Goal: Communication & Community: Participate in discussion

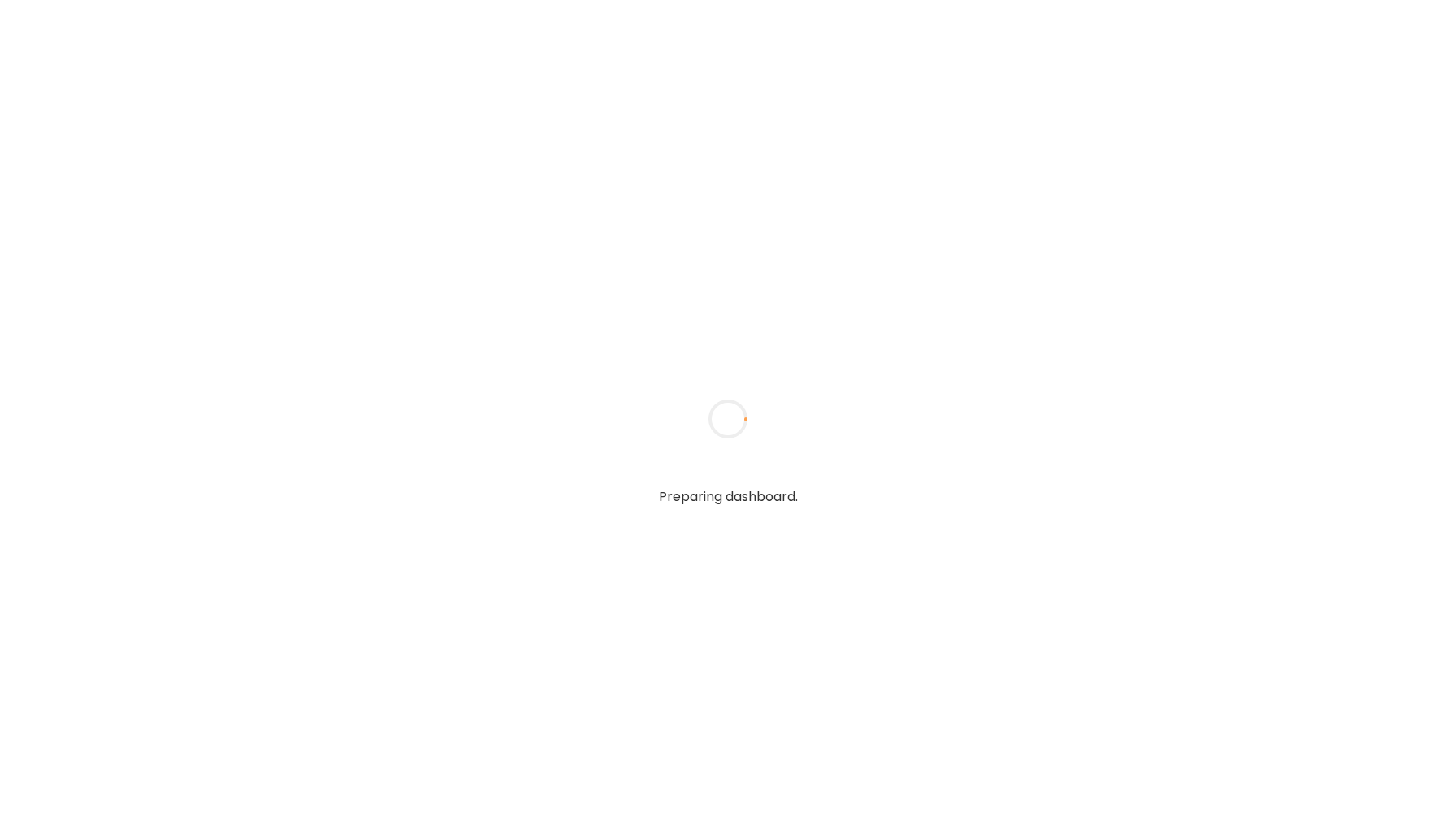
type input "*****"
type input "**********"
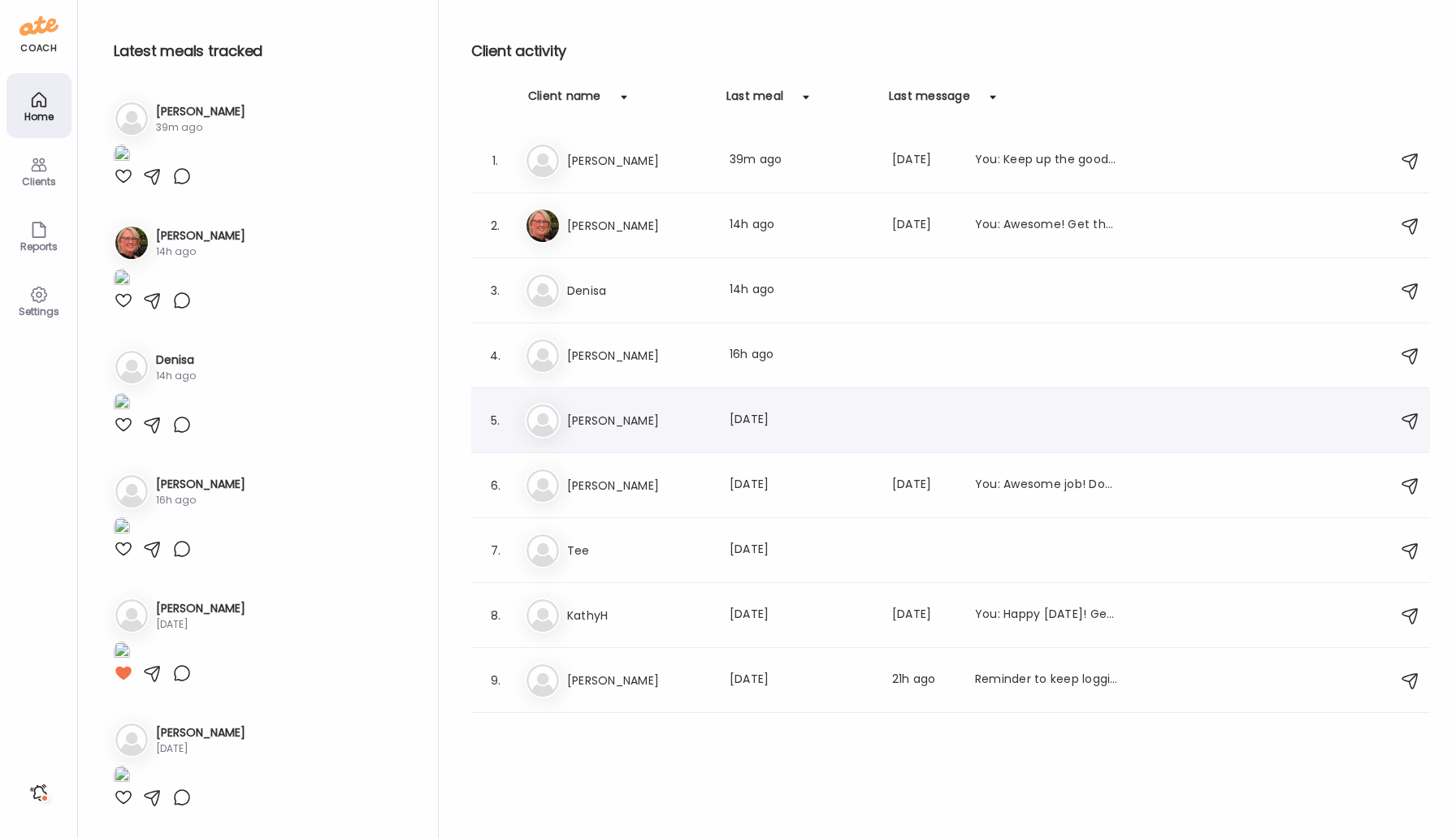
type input "**********"
click at [601, 421] on h3 "[PERSON_NAME]" at bounding box center [639, 421] width 143 height 20
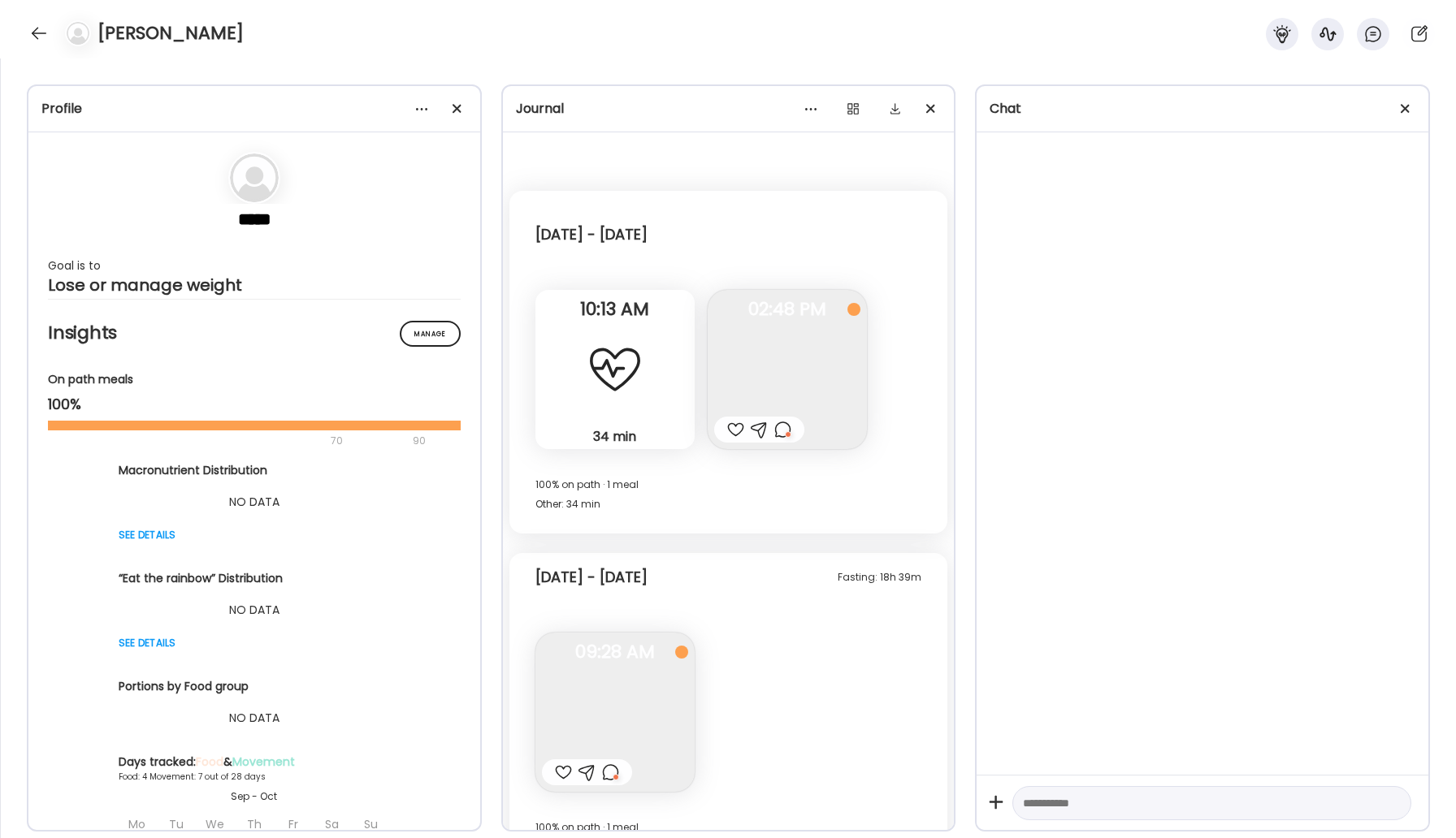
scroll to position [3012, 0]
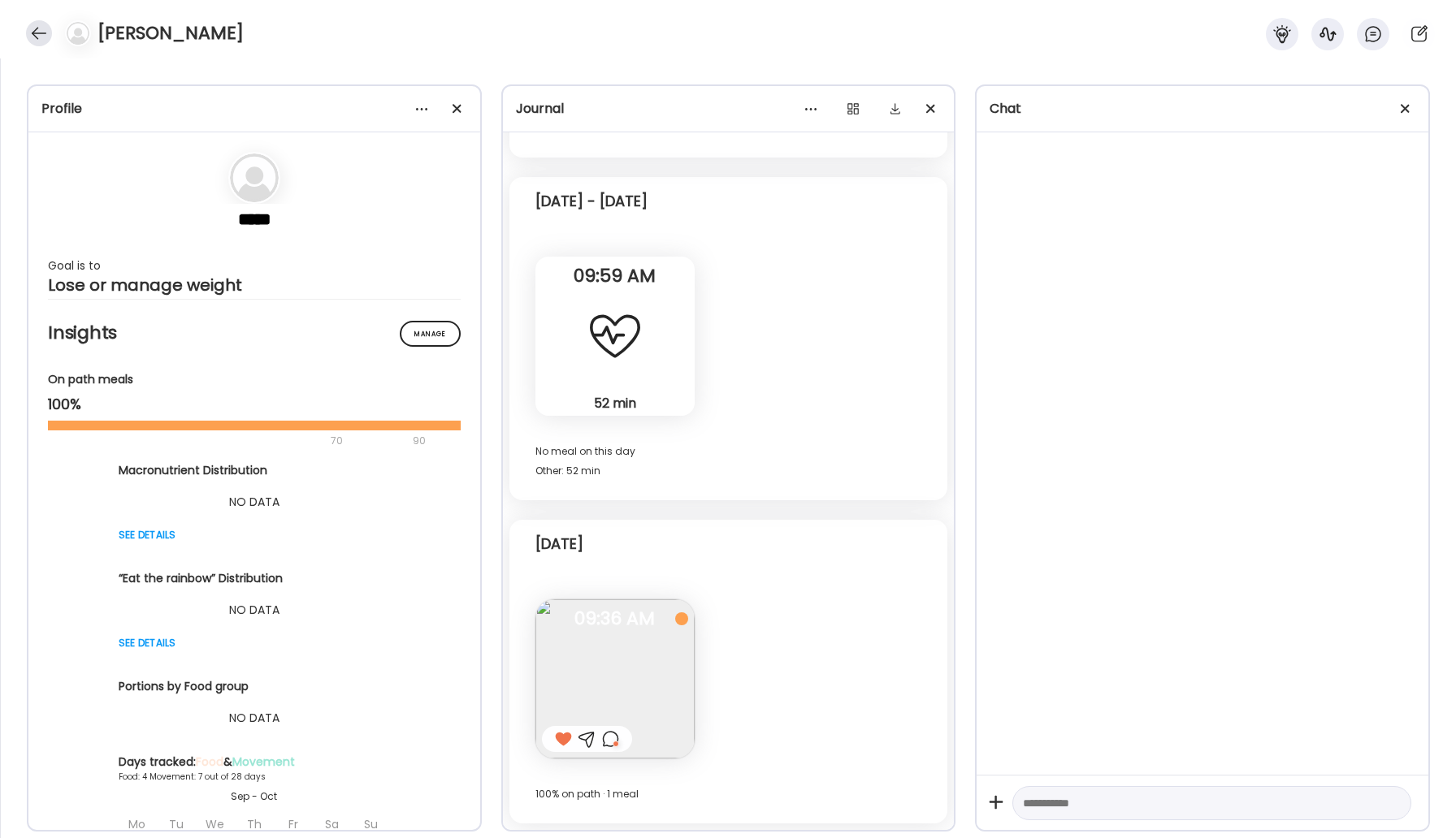
click at [43, 42] on div at bounding box center [38, 33] width 26 height 26
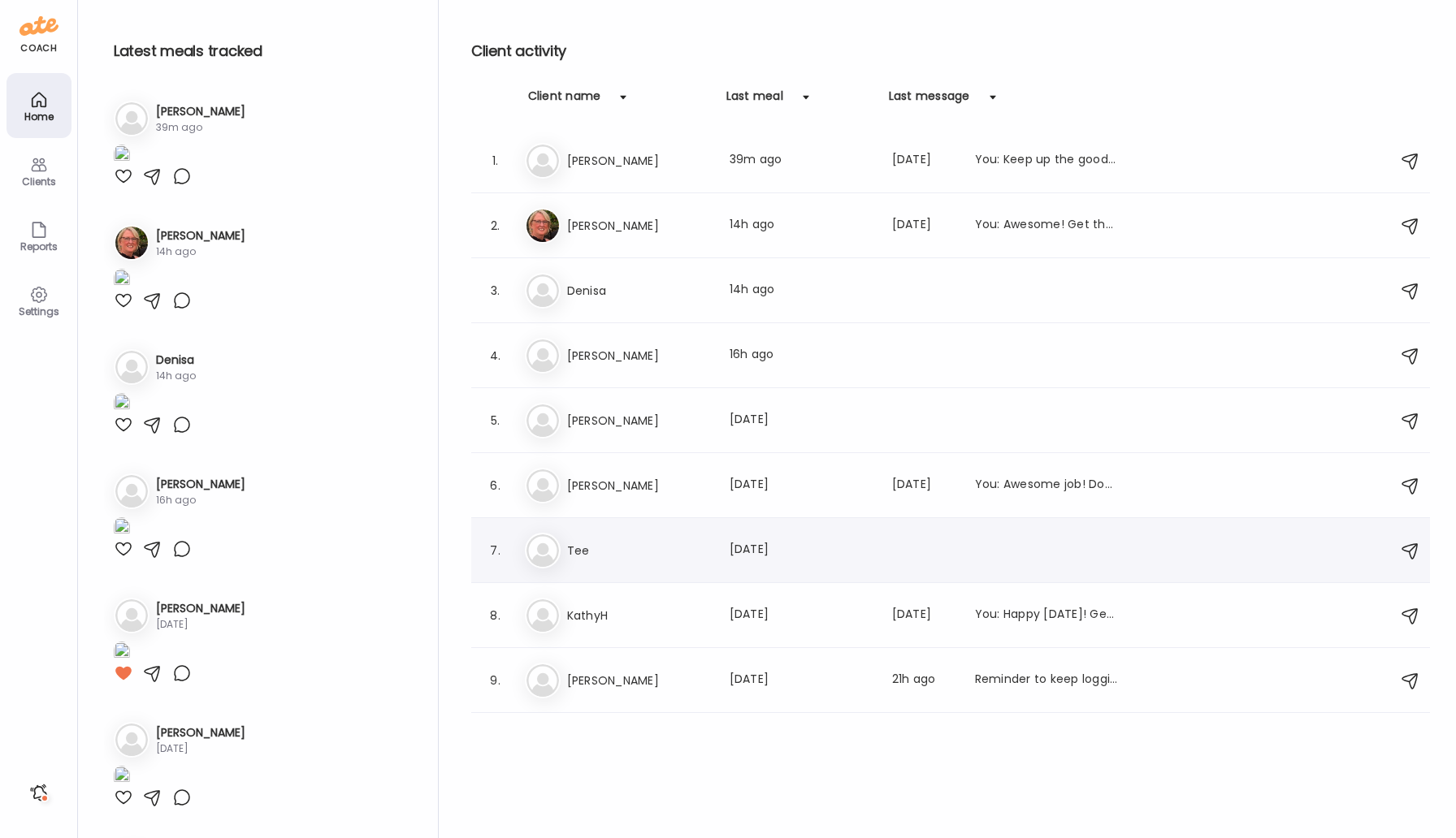
click at [604, 533] on div "Te Tee Last meal: 6d ago" at bounding box center [952, 550] width 856 height 36
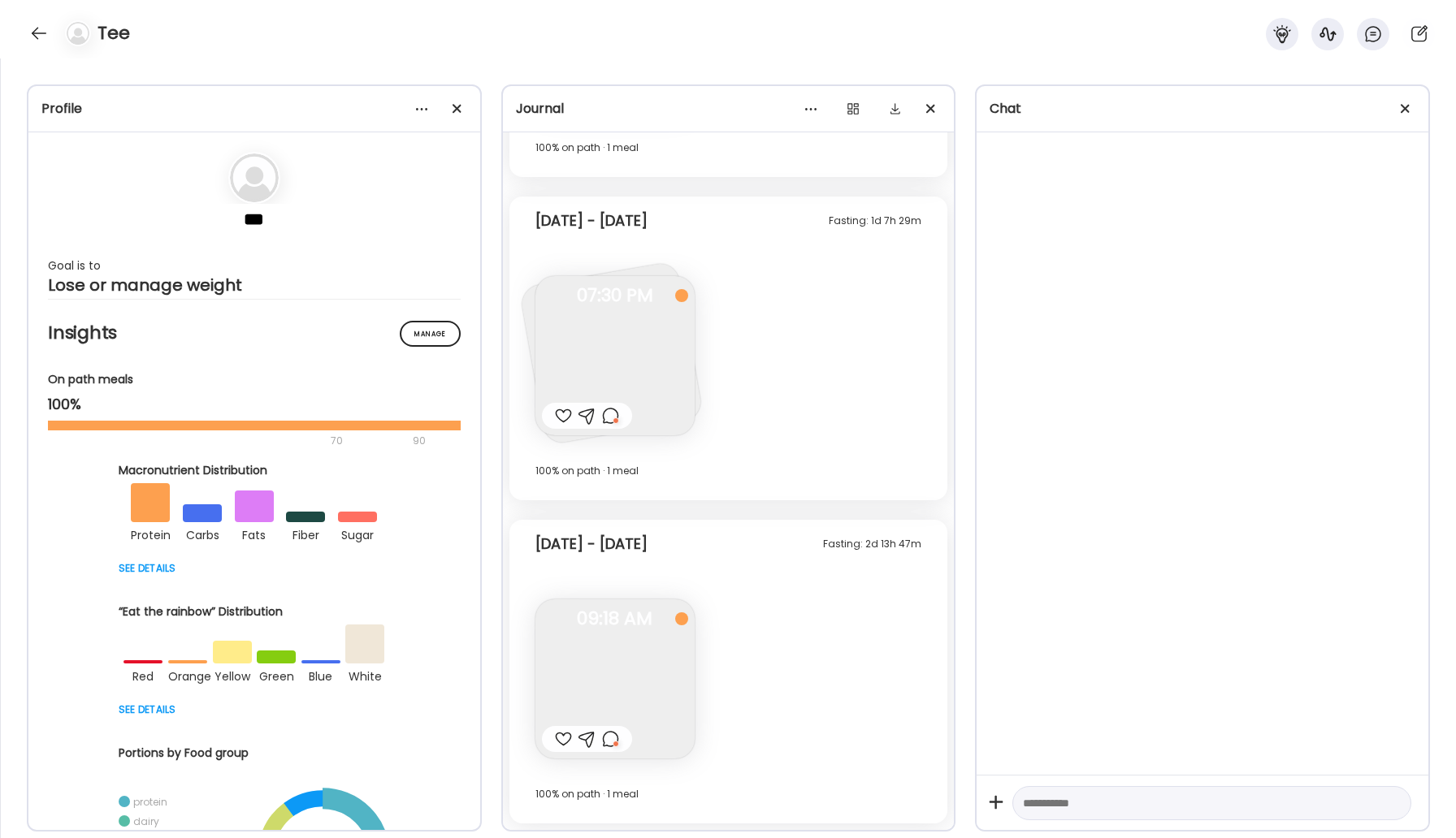
scroll to position [1428, 0]
click at [35, 28] on div at bounding box center [38, 33] width 26 height 26
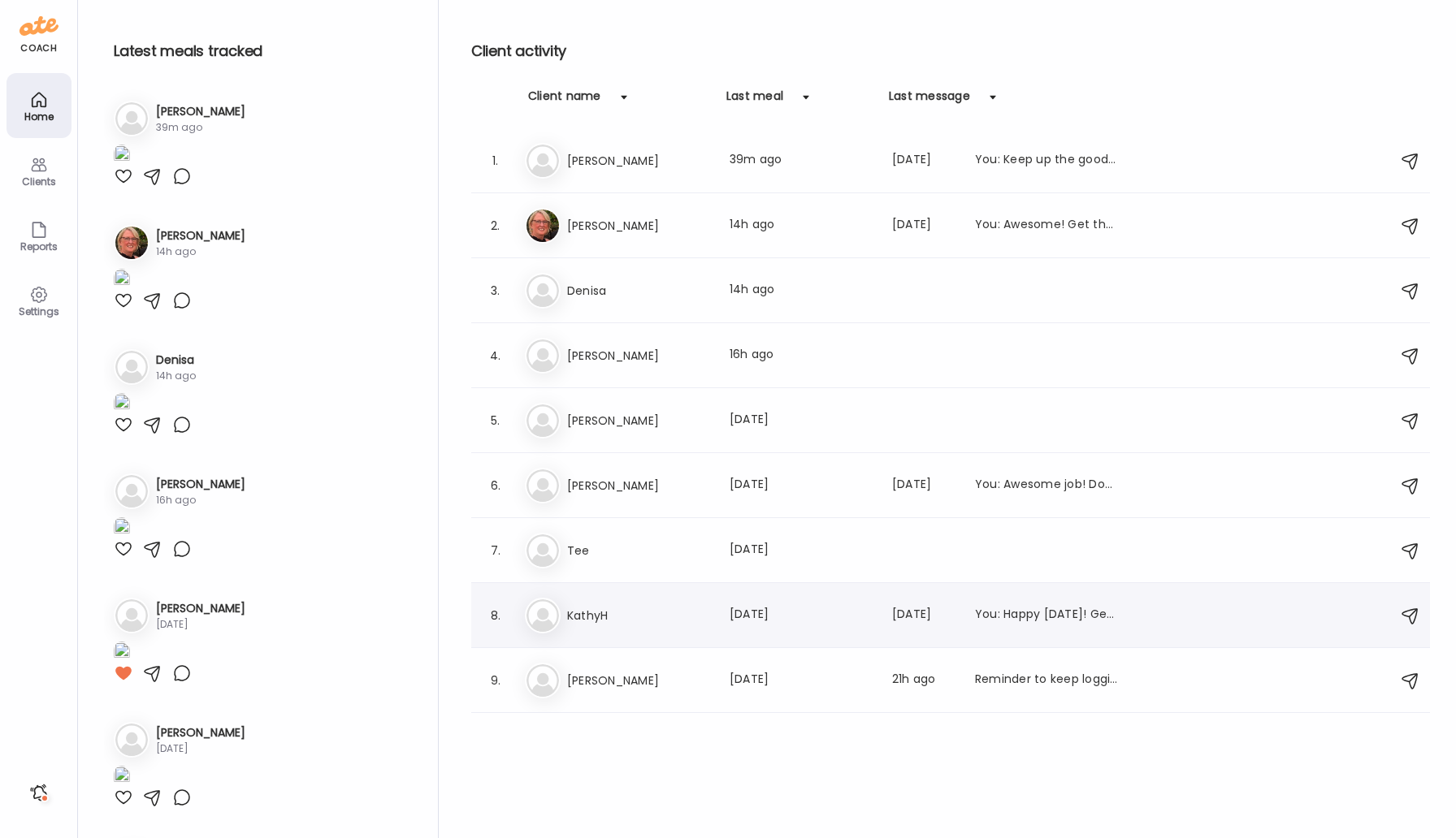
click at [592, 614] on h3 "KathyH" at bounding box center [639, 616] width 143 height 20
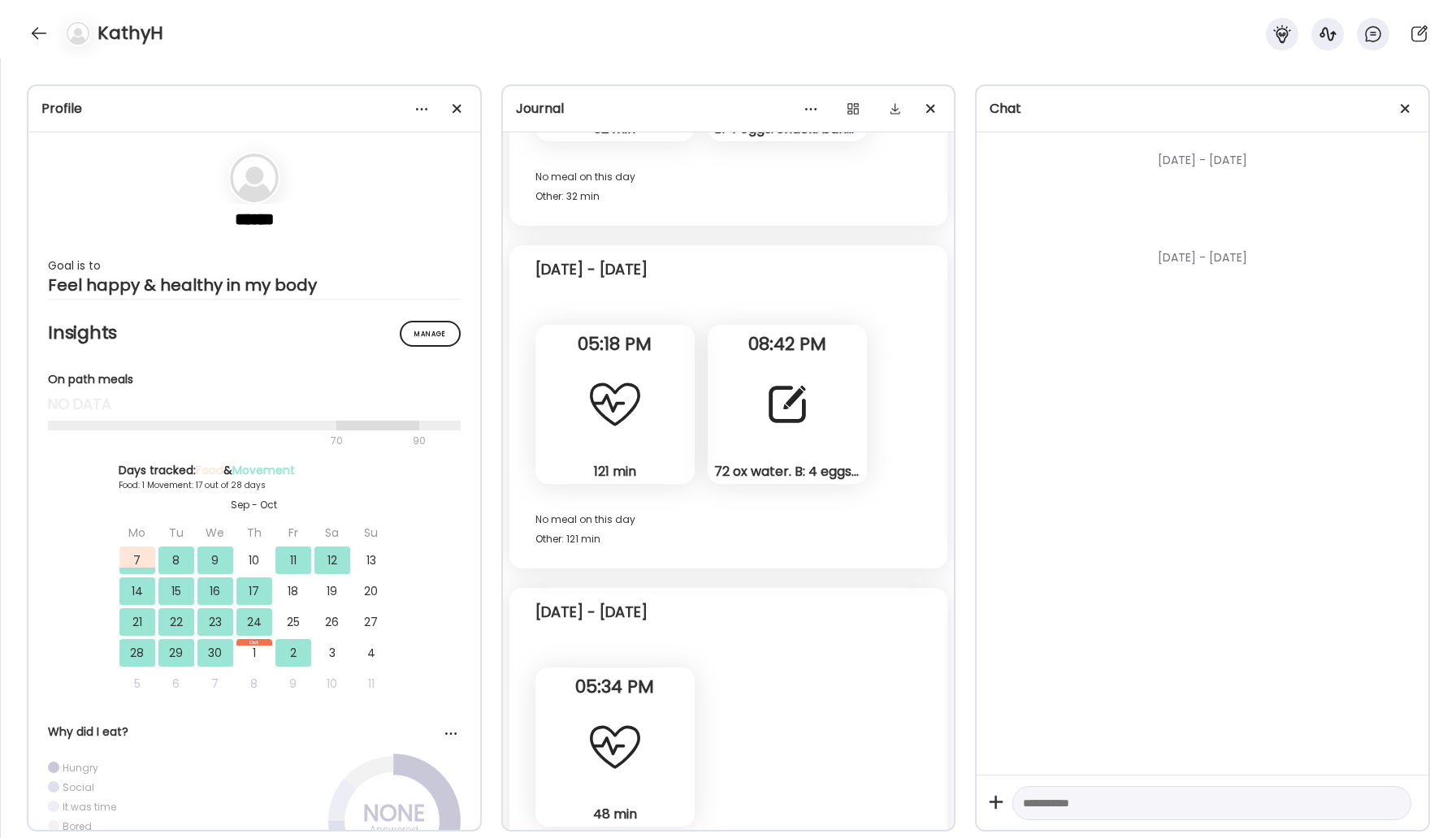
scroll to position [10119, 0]
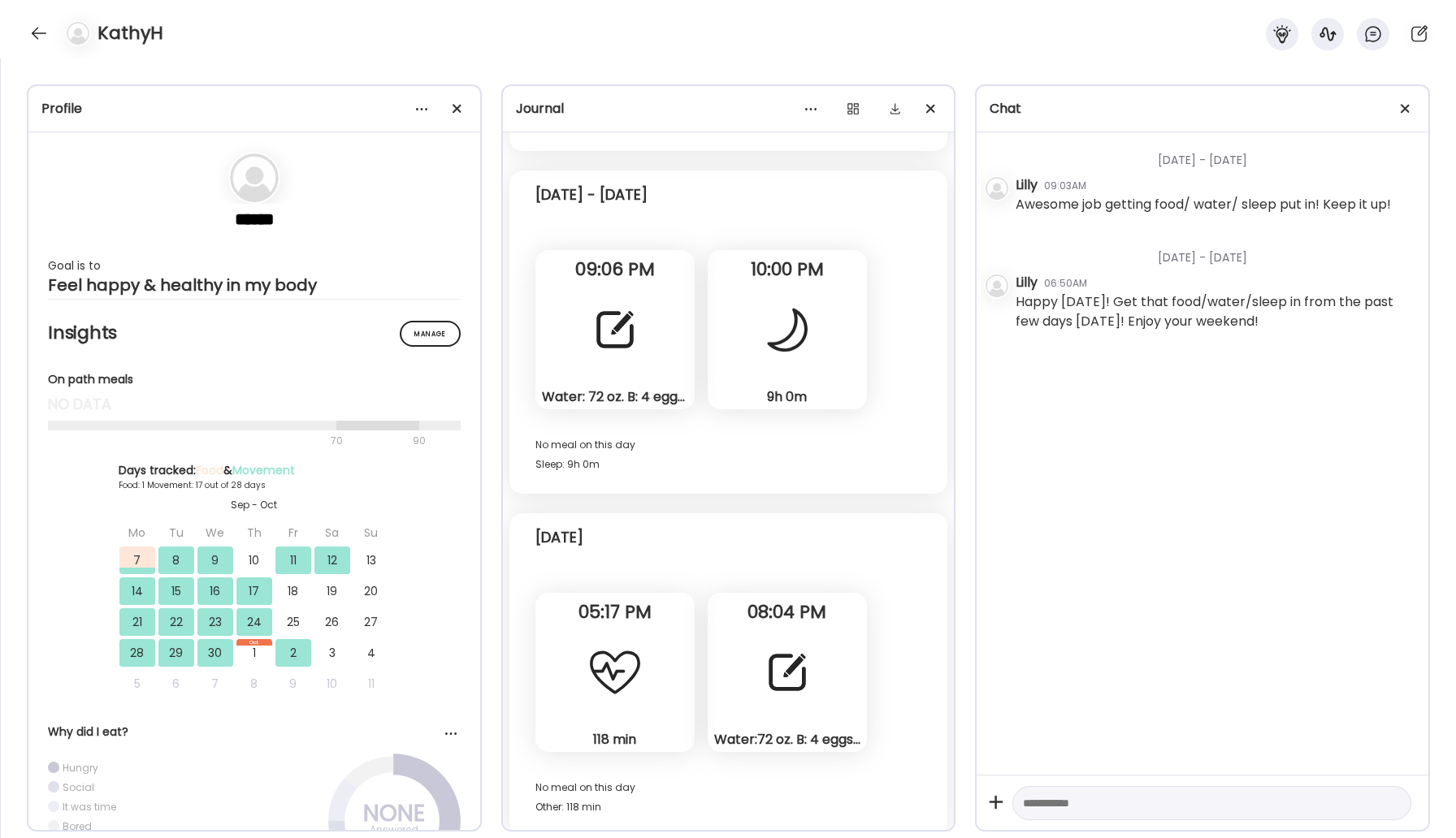
click at [763, 680] on div at bounding box center [787, 672] width 59 height 59
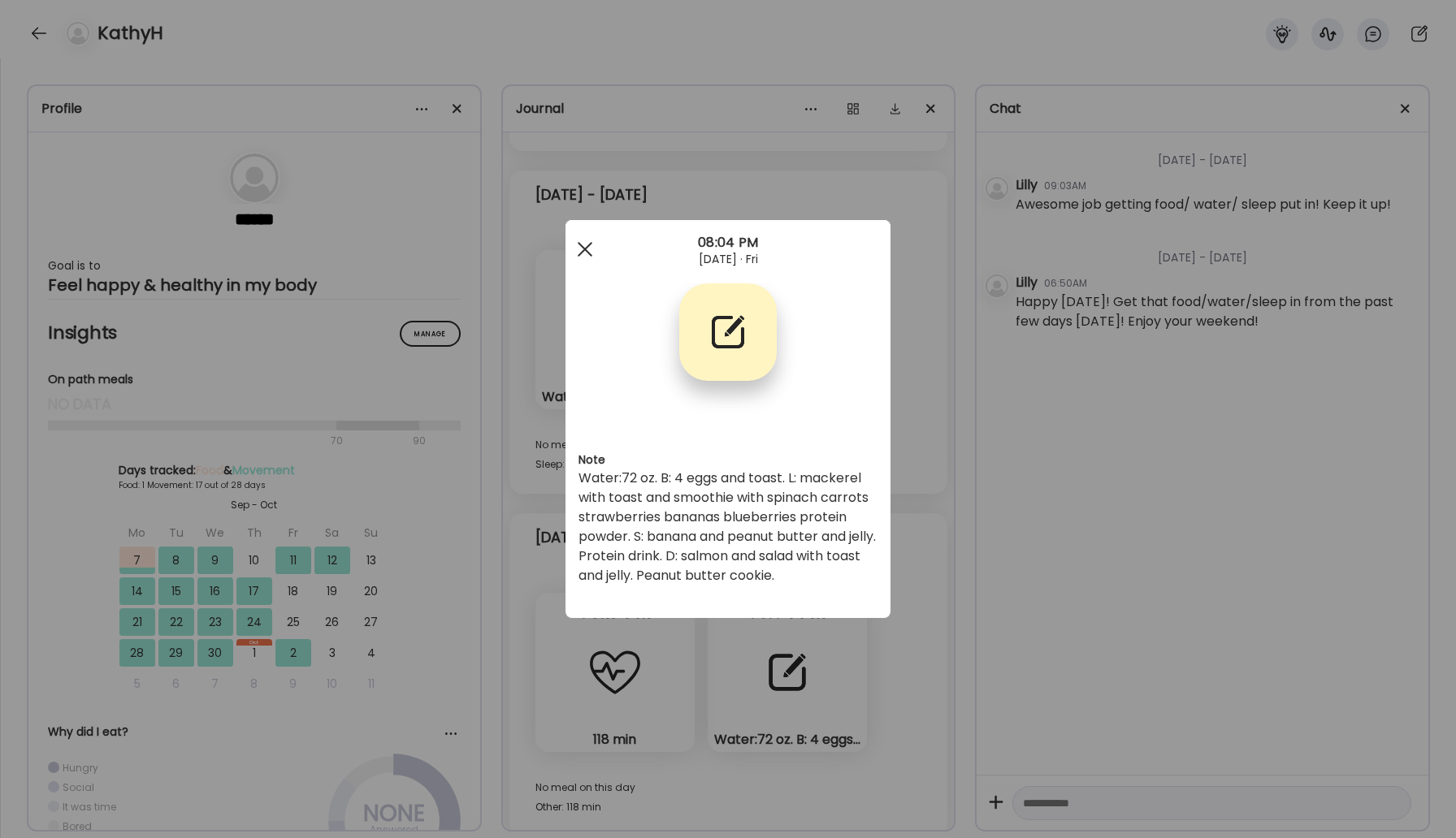
click at [580, 245] on span at bounding box center [585, 249] width 14 height 14
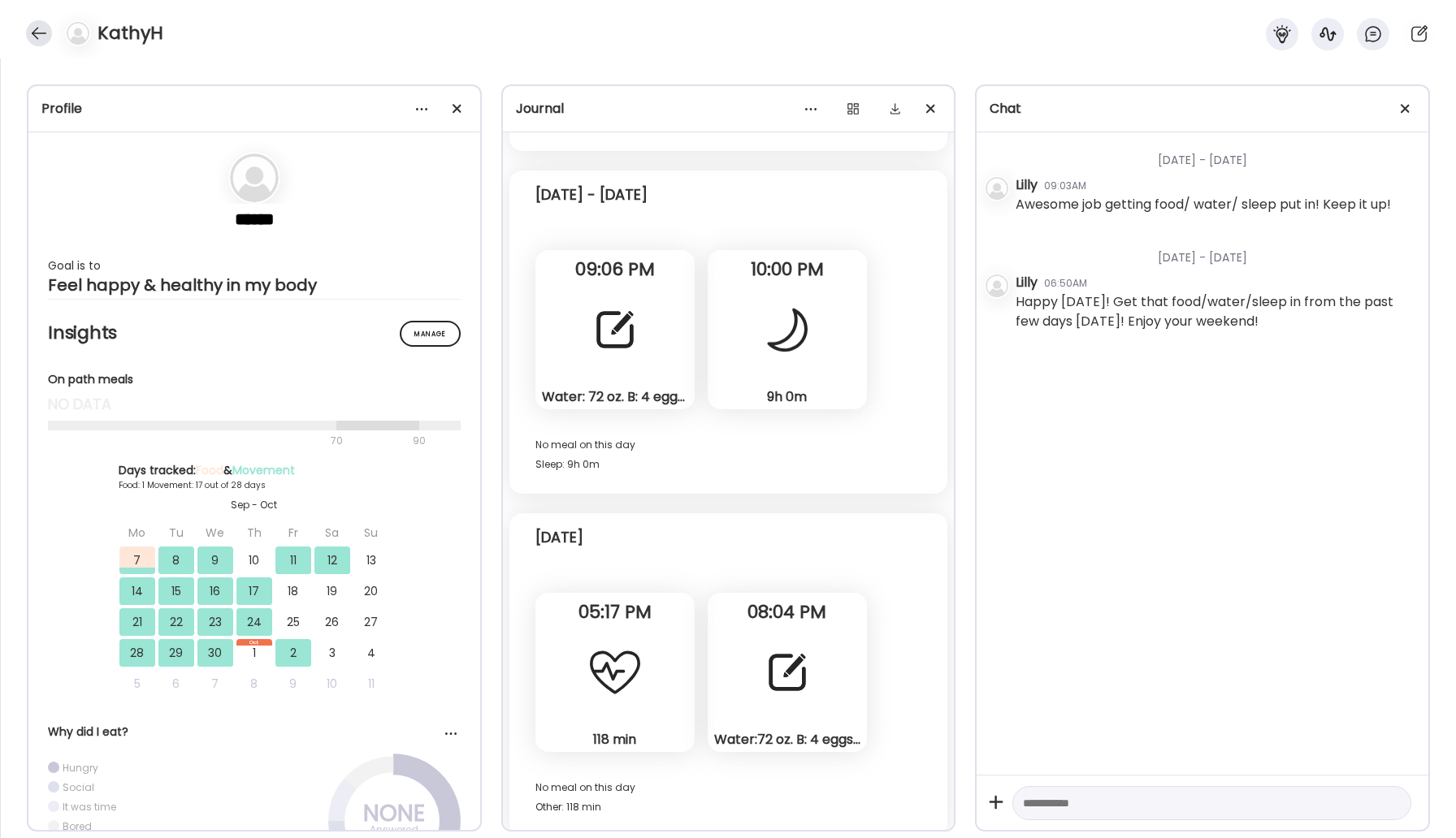
click at [39, 23] on div at bounding box center [38, 33] width 26 height 26
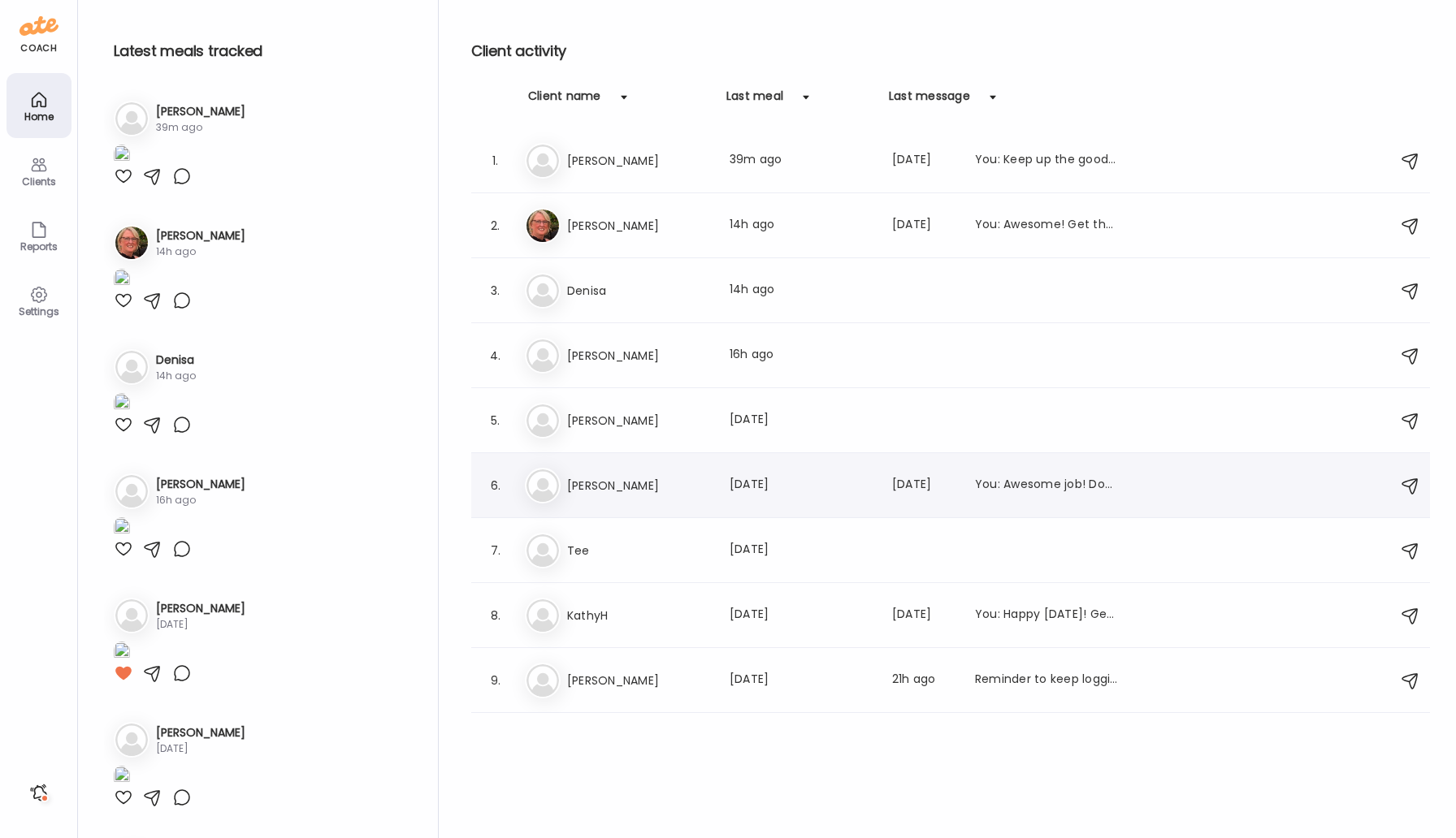
click at [611, 483] on h3 "[PERSON_NAME]" at bounding box center [639, 486] width 143 height 20
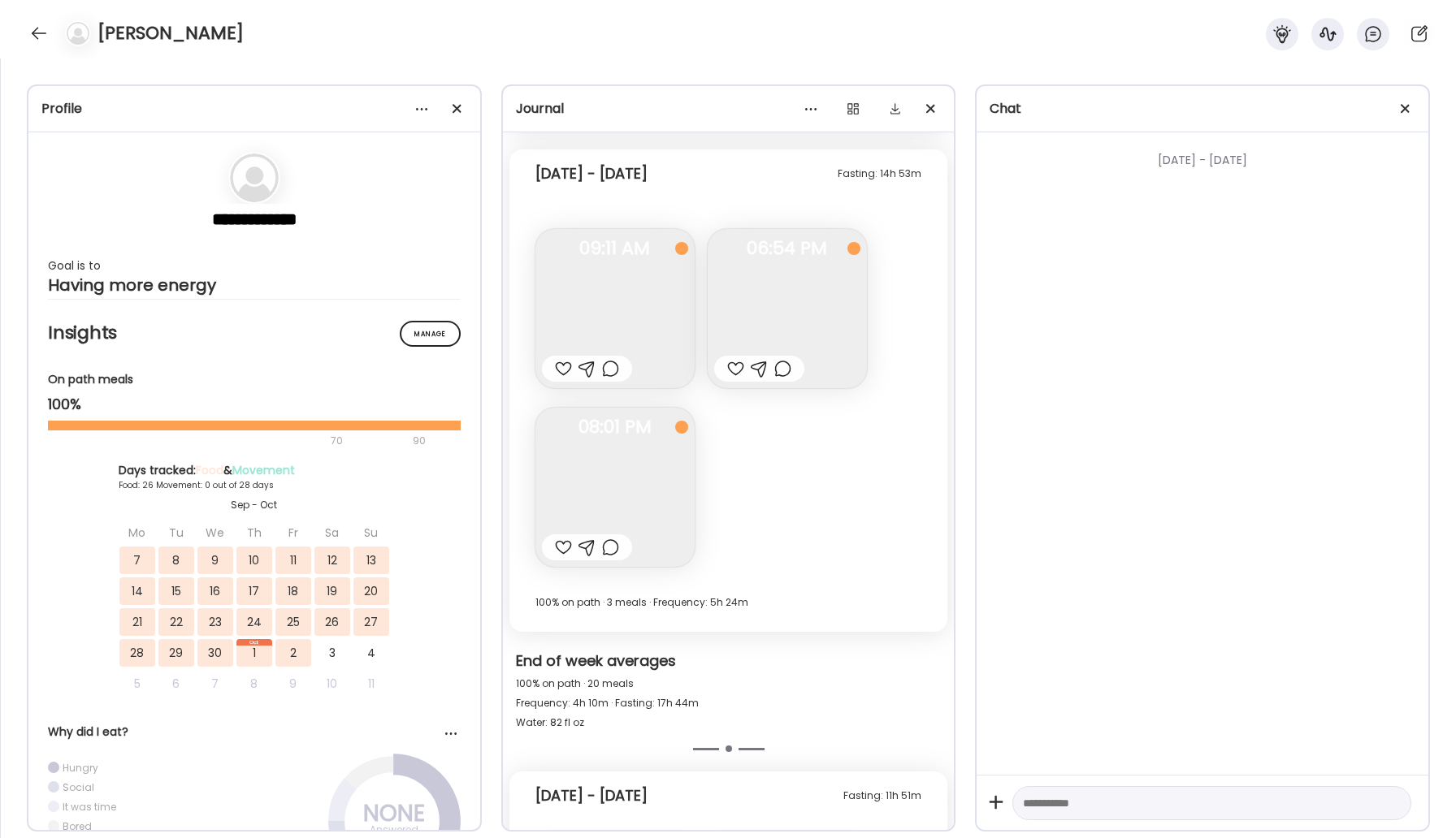
scroll to position [11136, 0]
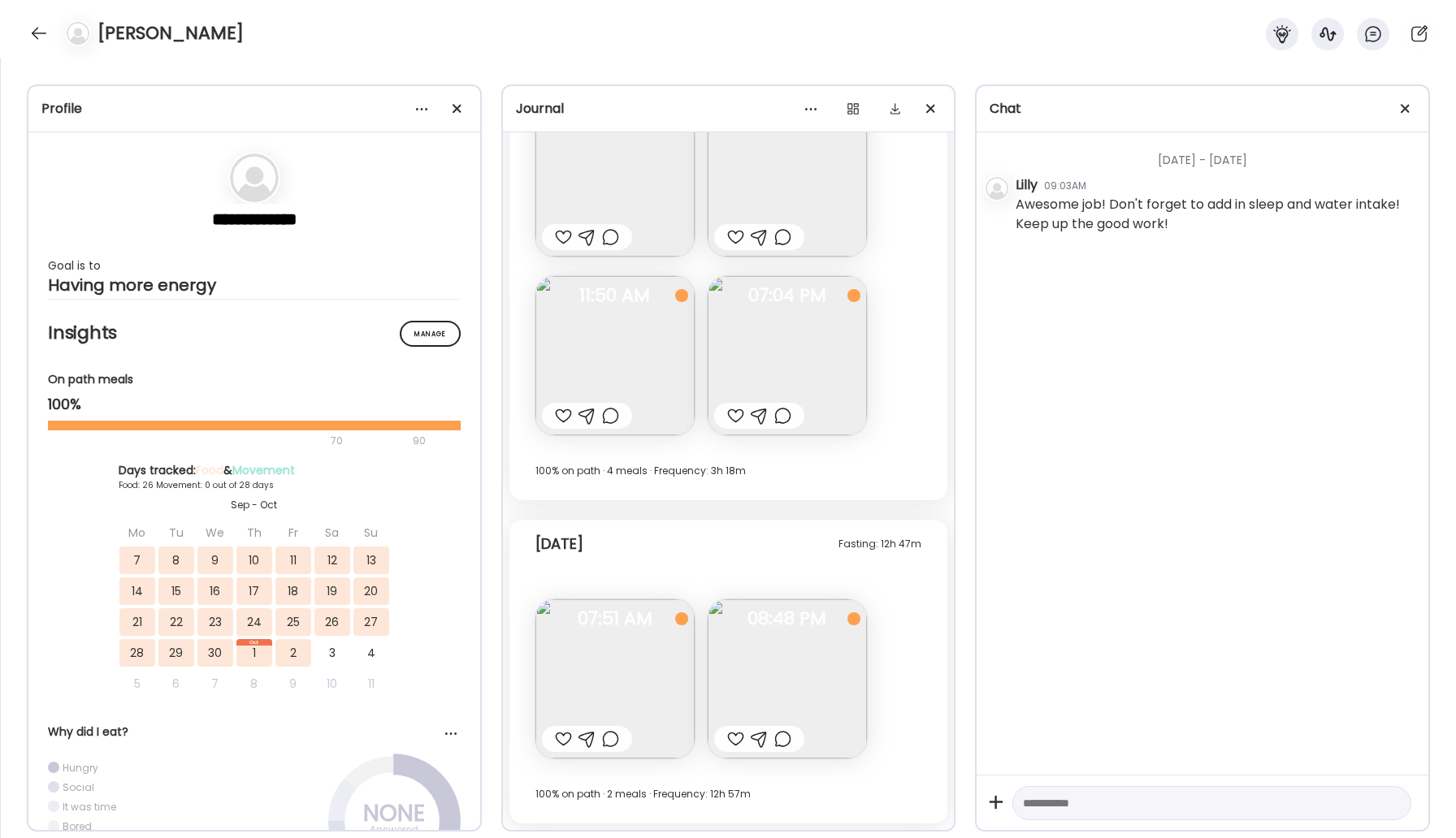
click at [750, 671] on img at bounding box center [787, 679] width 159 height 159
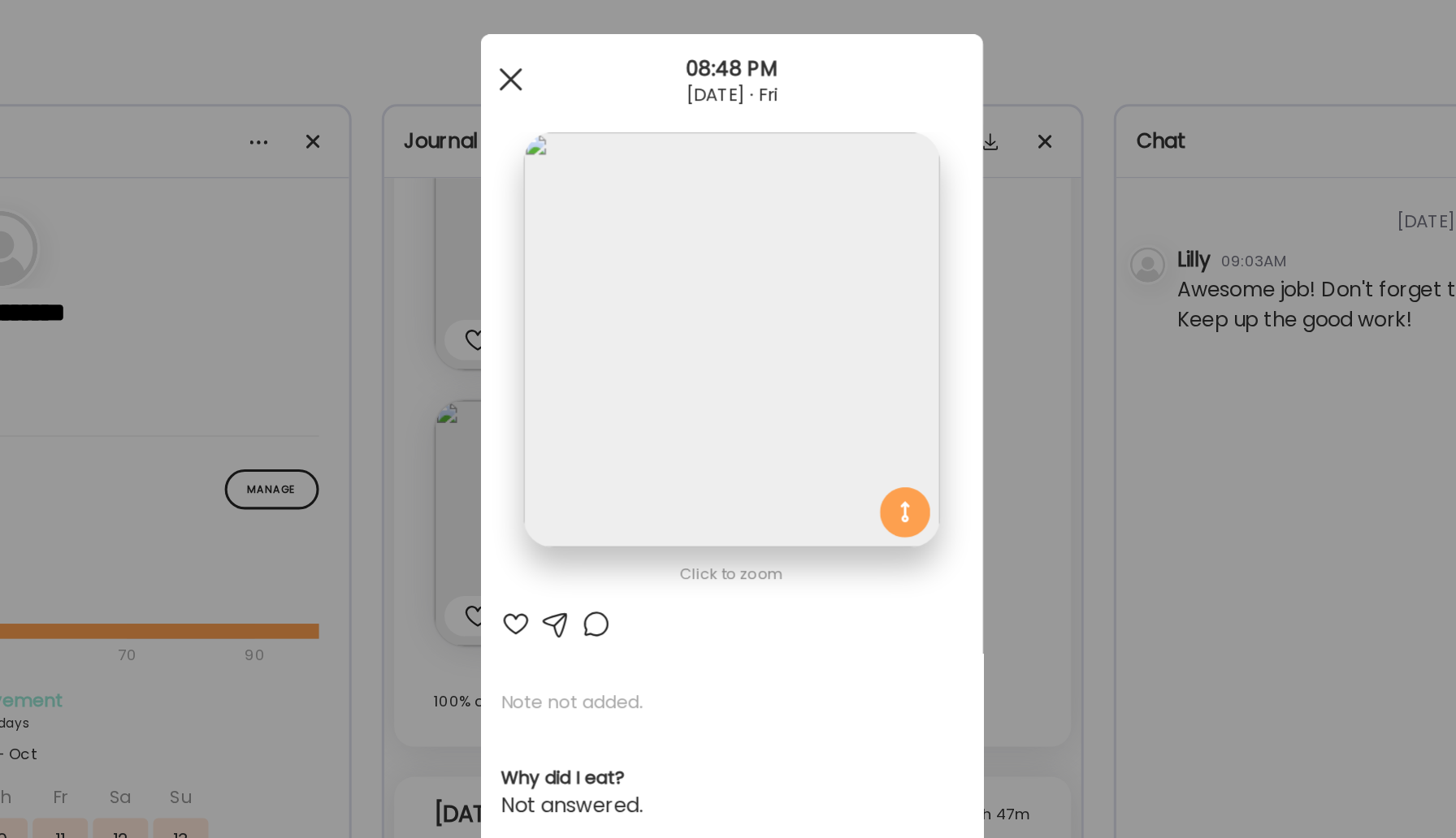
click at [593, 63] on div at bounding box center [585, 68] width 32 height 32
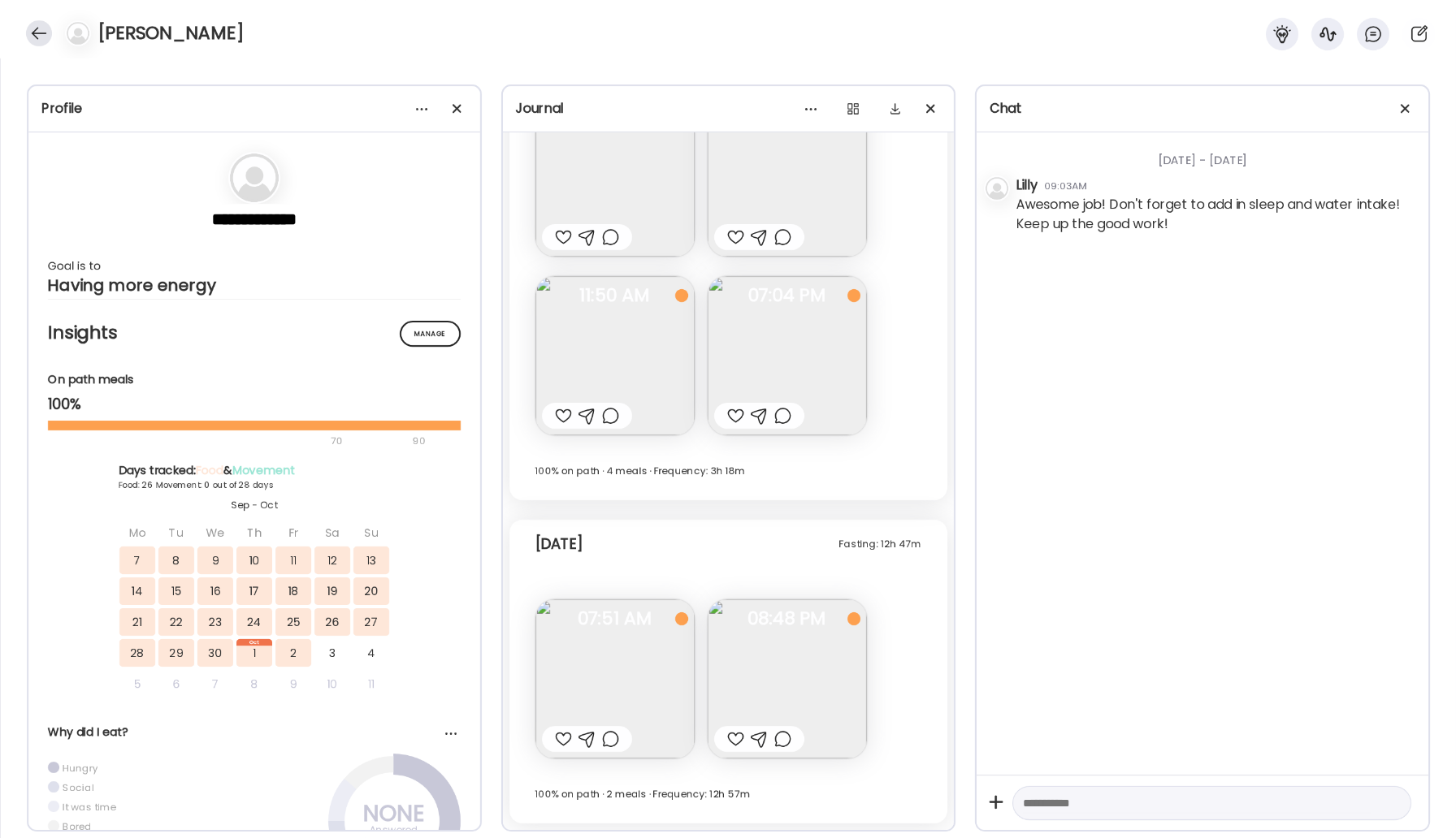
click at [34, 37] on div at bounding box center [38, 33] width 26 height 26
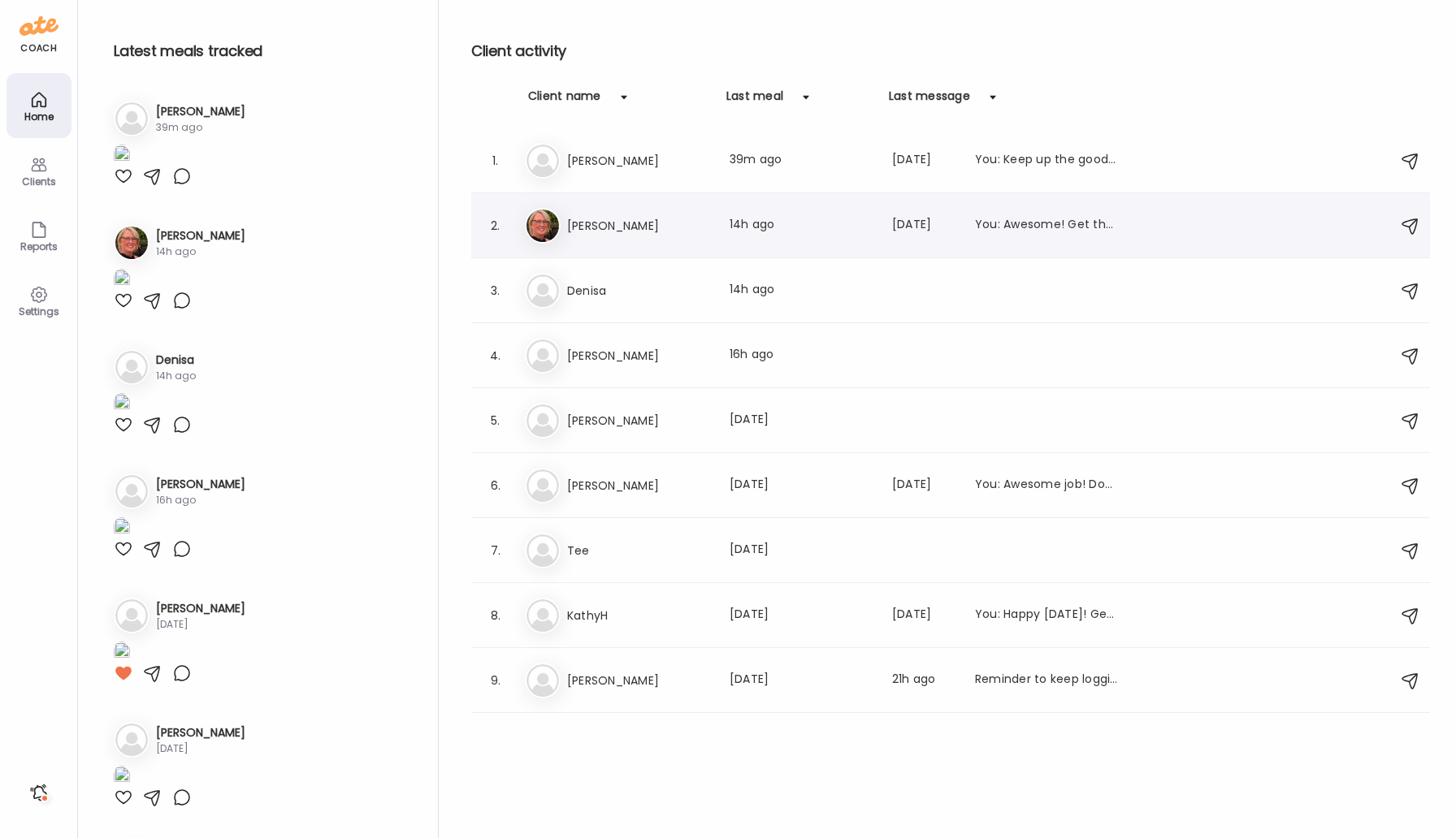
click at [614, 226] on h3 "[PERSON_NAME]" at bounding box center [639, 226] width 143 height 20
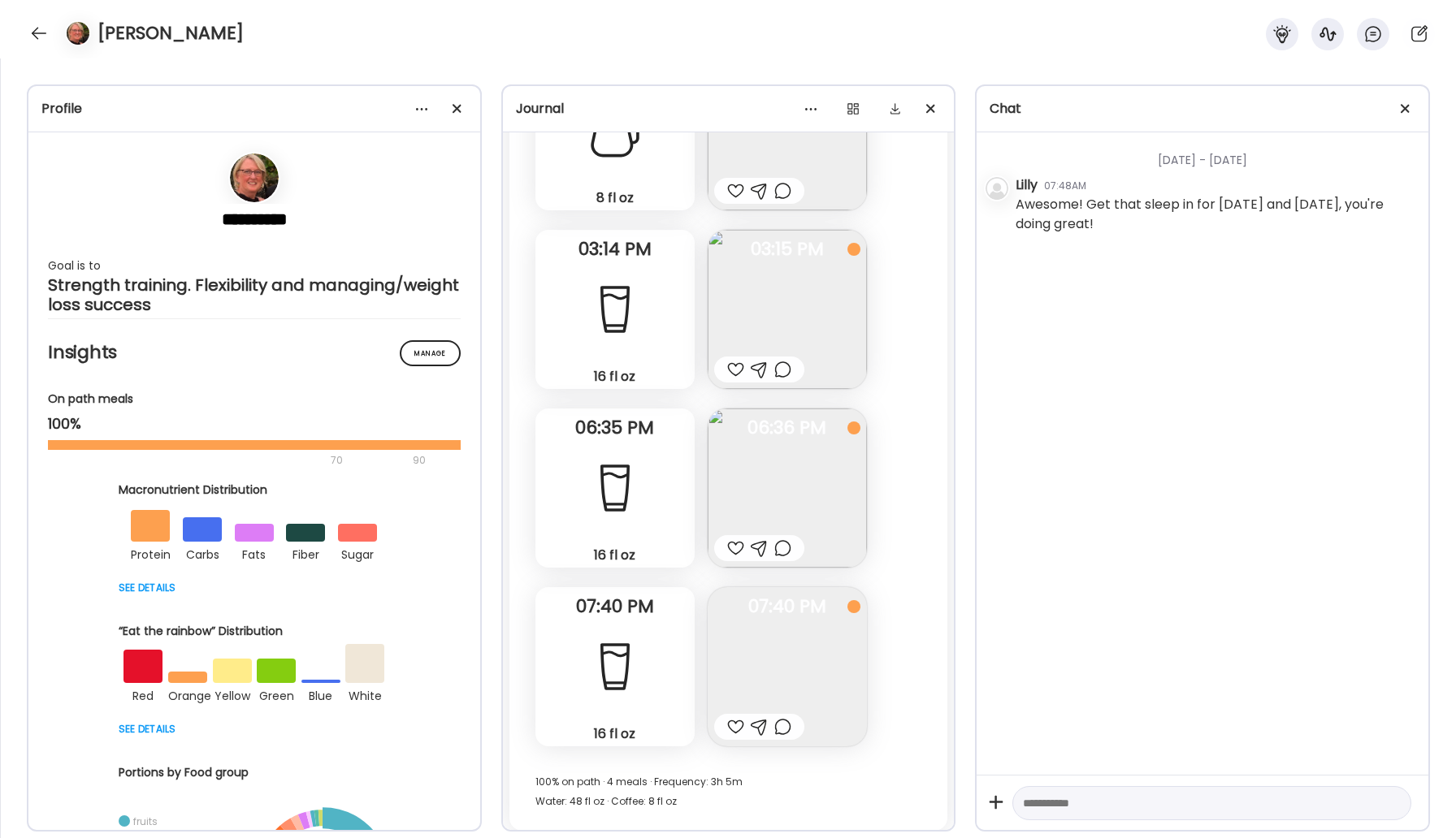
scroll to position [27333, 0]
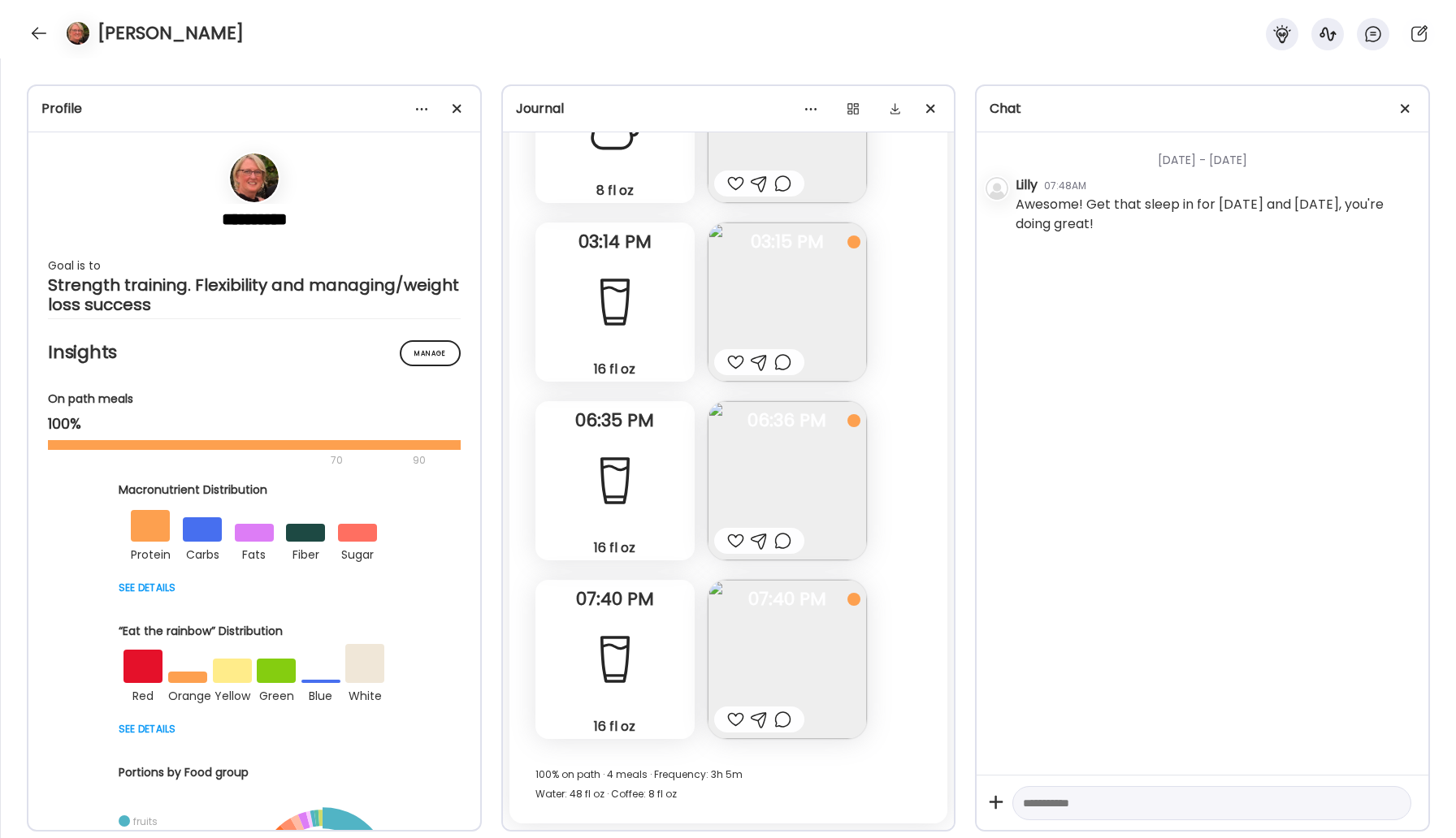
click at [809, 294] on img at bounding box center [787, 302] width 159 height 159
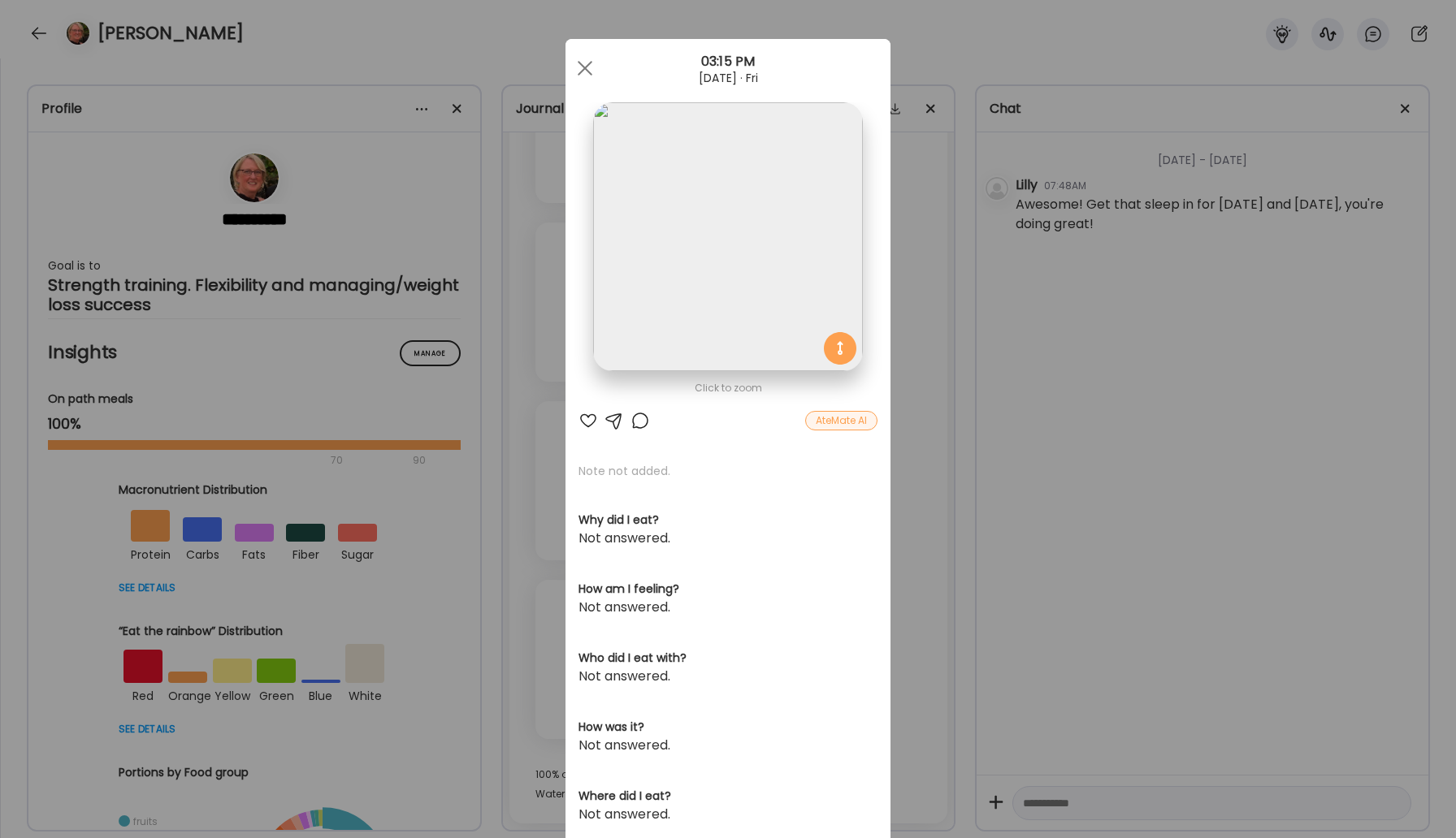
click at [607, 83] on div "[DATE] · Fri" at bounding box center [728, 77] width 325 height 13
click at [590, 63] on span at bounding box center [585, 68] width 14 height 14
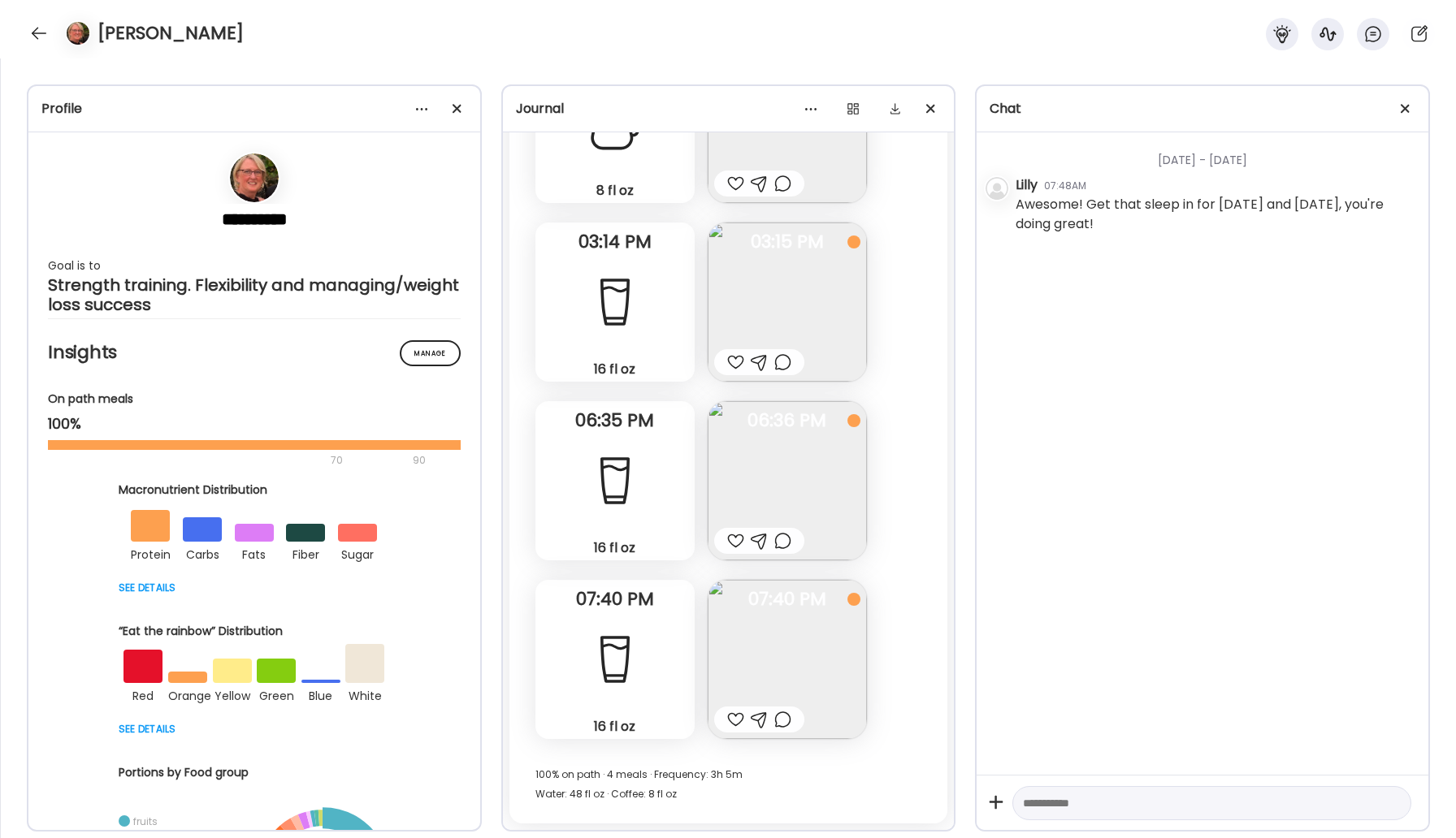
click at [24, 28] on div "[PERSON_NAME]" at bounding box center [728, 29] width 1456 height 59
click at [20, 32] on div "[PERSON_NAME]" at bounding box center [728, 29] width 1456 height 59
click at [30, 32] on div at bounding box center [38, 33] width 26 height 26
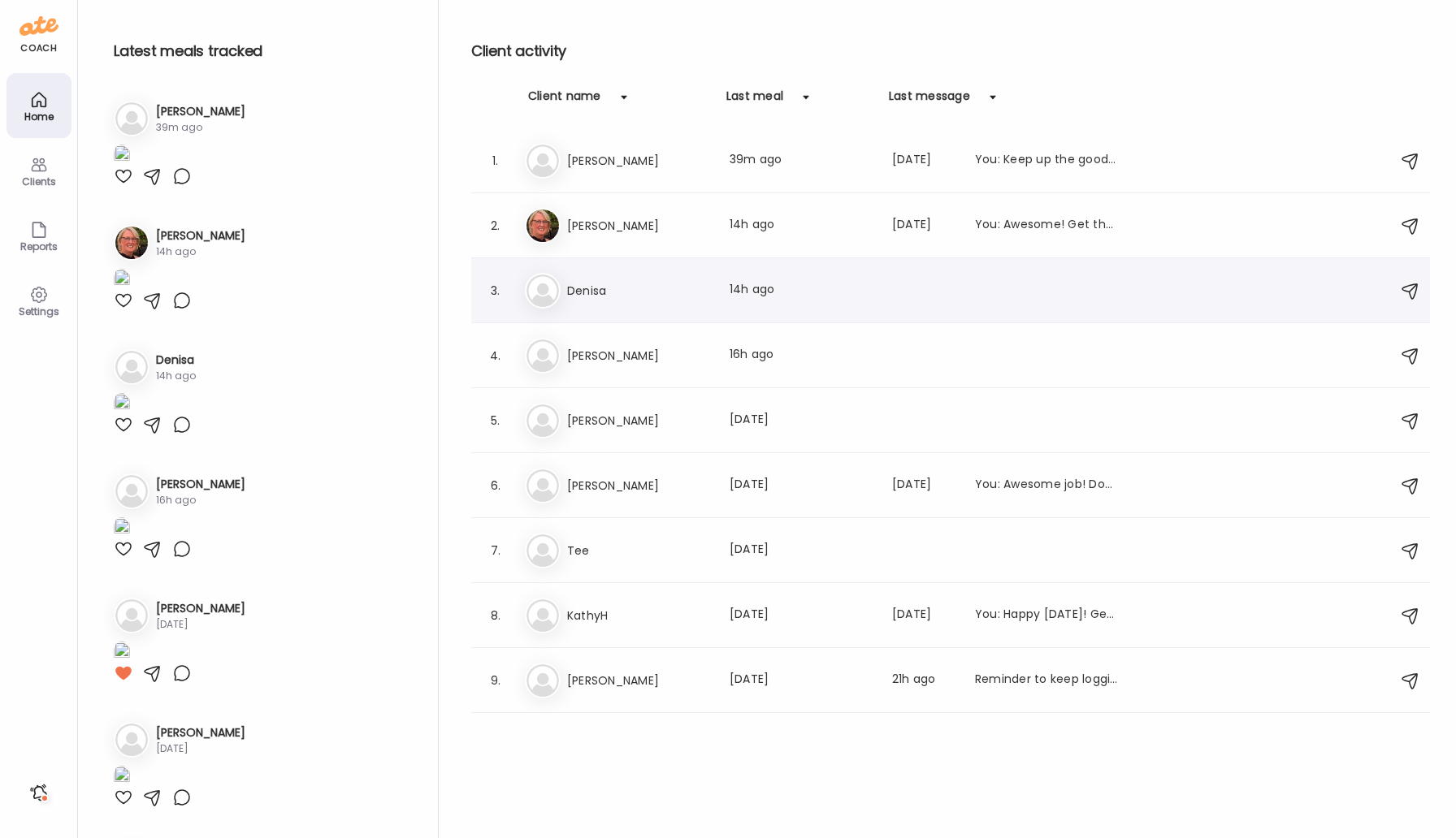
click at [590, 303] on div "De Denisa Last meal: 14h ago" at bounding box center [952, 291] width 856 height 36
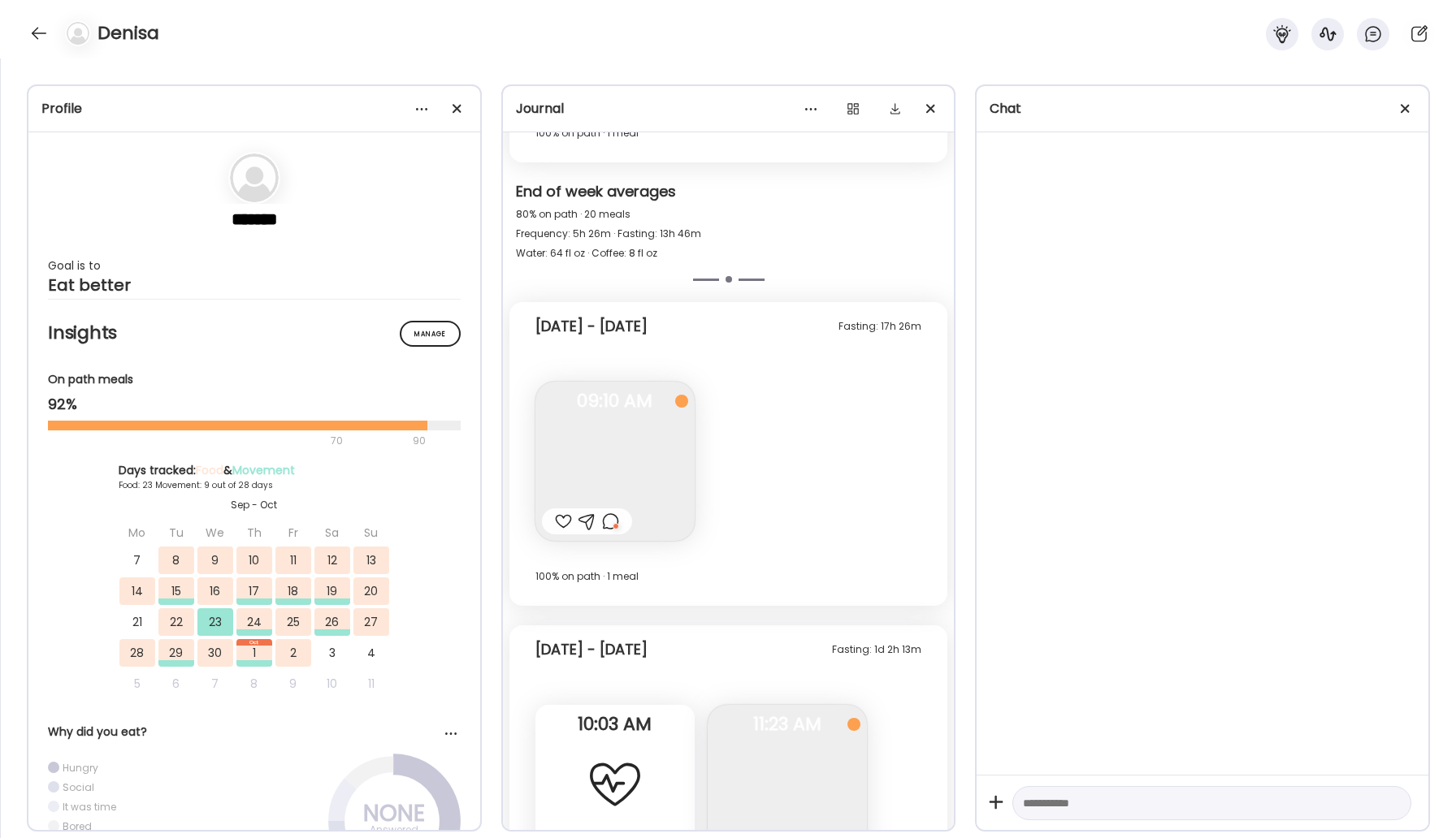
scroll to position [11654, 0]
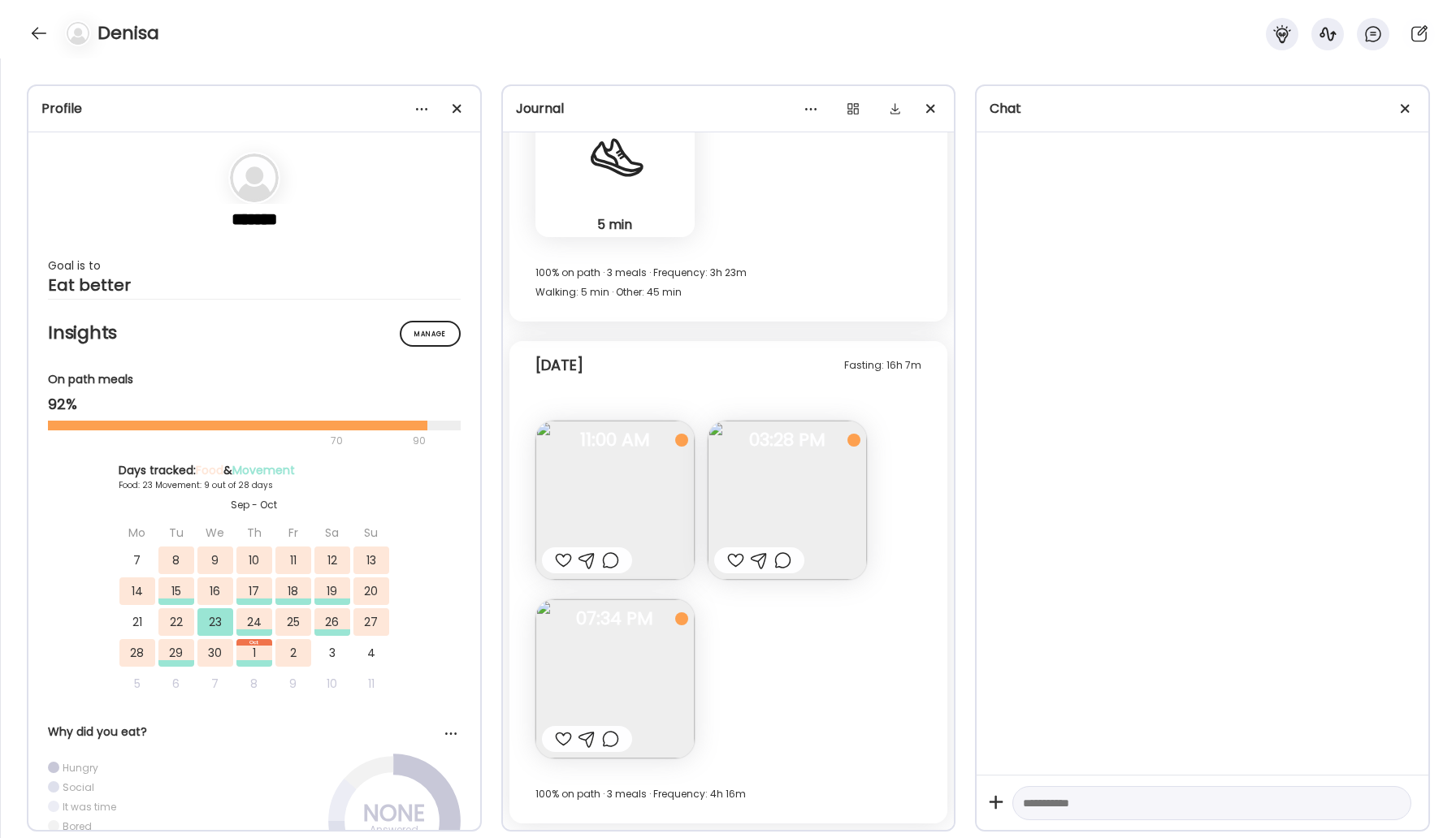
click at [638, 522] on img at bounding box center [614, 500] width 159 height 159
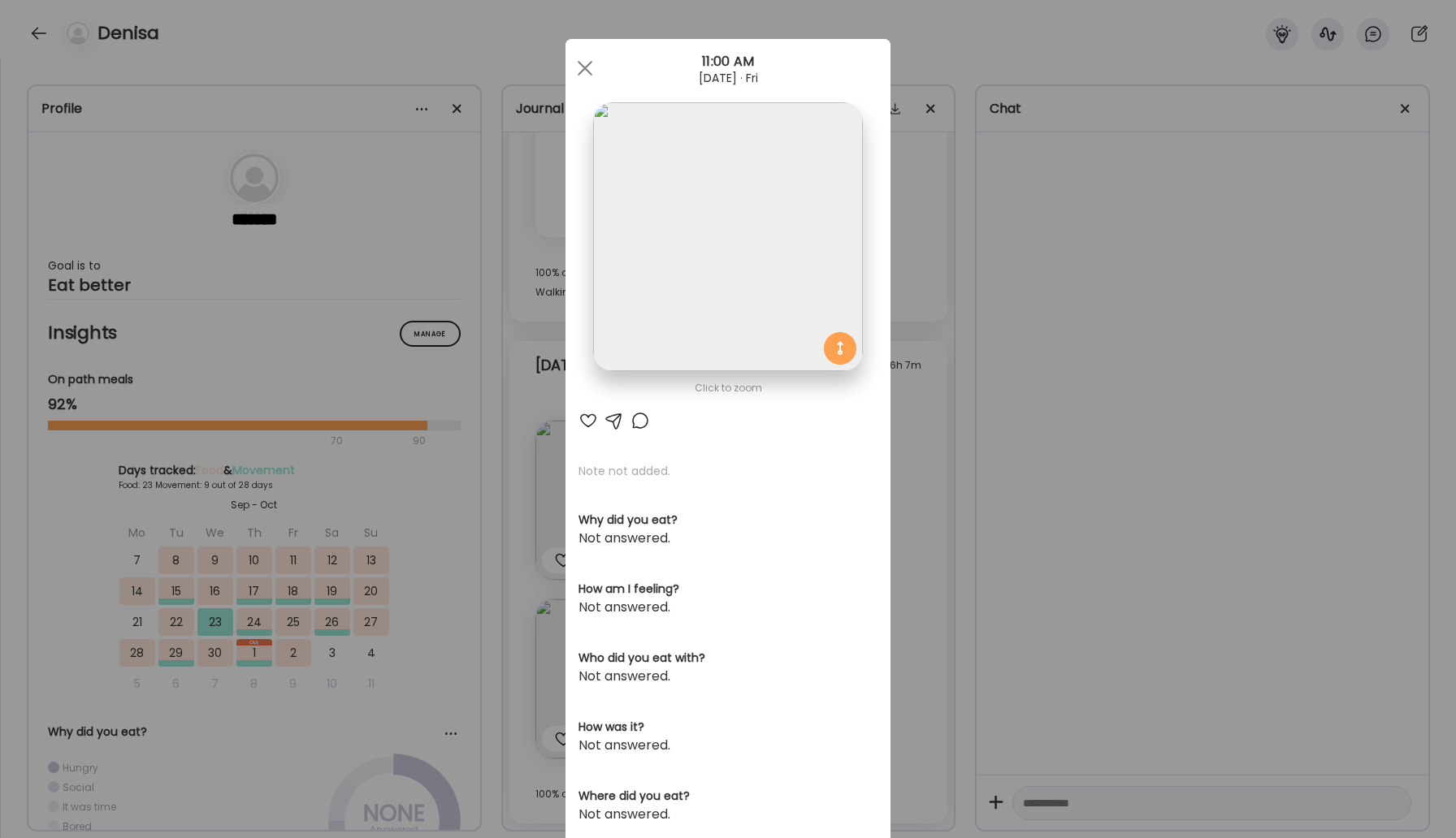
click at [637, 435] on div "Click to zoom AteMate AI Note not added. Why did you eat? Not answered. How am …" at bounding box center [728, 517] width 325 height 956
click at [639, 427] on div at bounding box center [640, 421] width 20 height 20
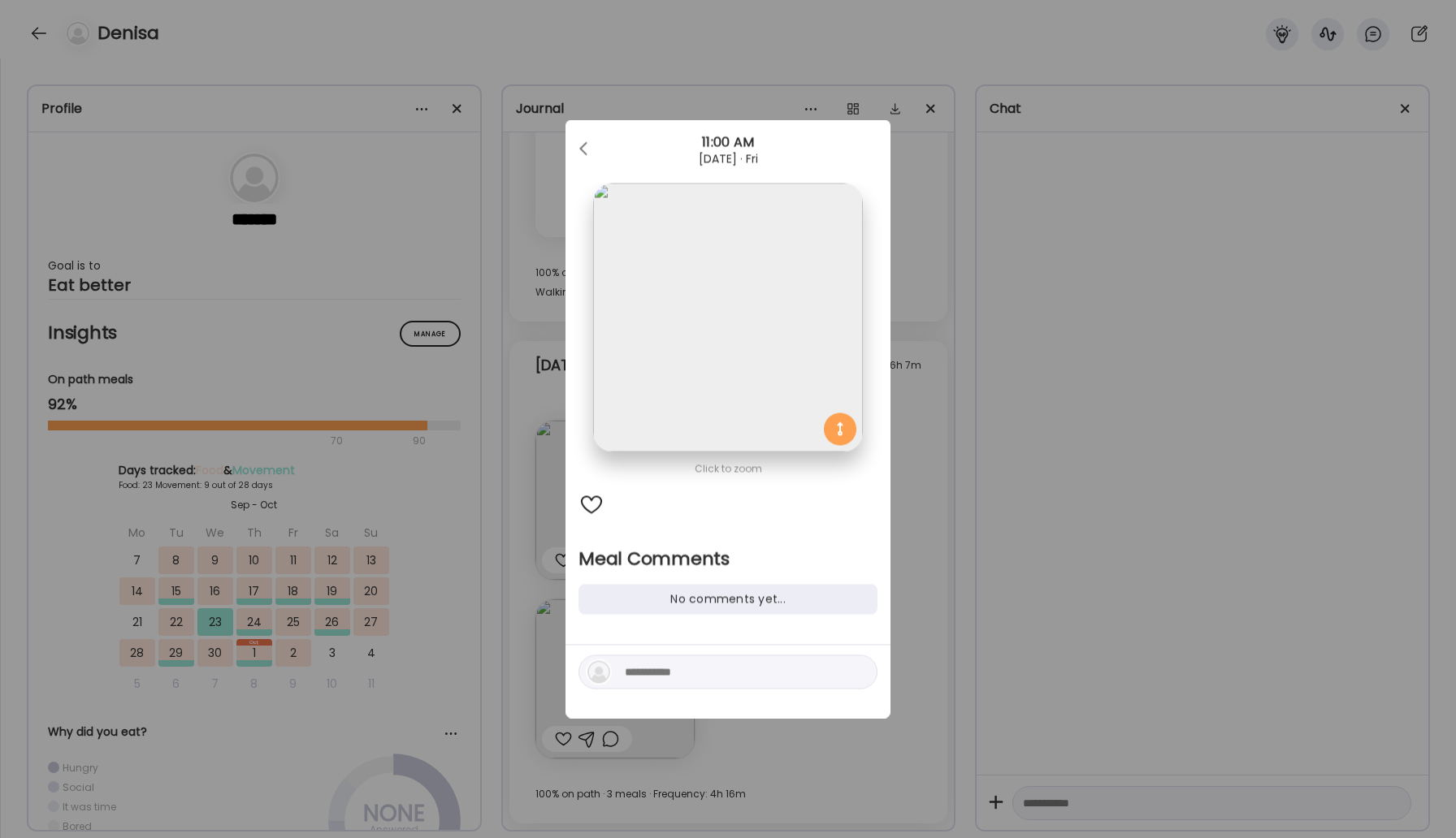
click at [697, 671] on textarea at bounding box center [734, 672] width 219 height 20
type textarea "**********"
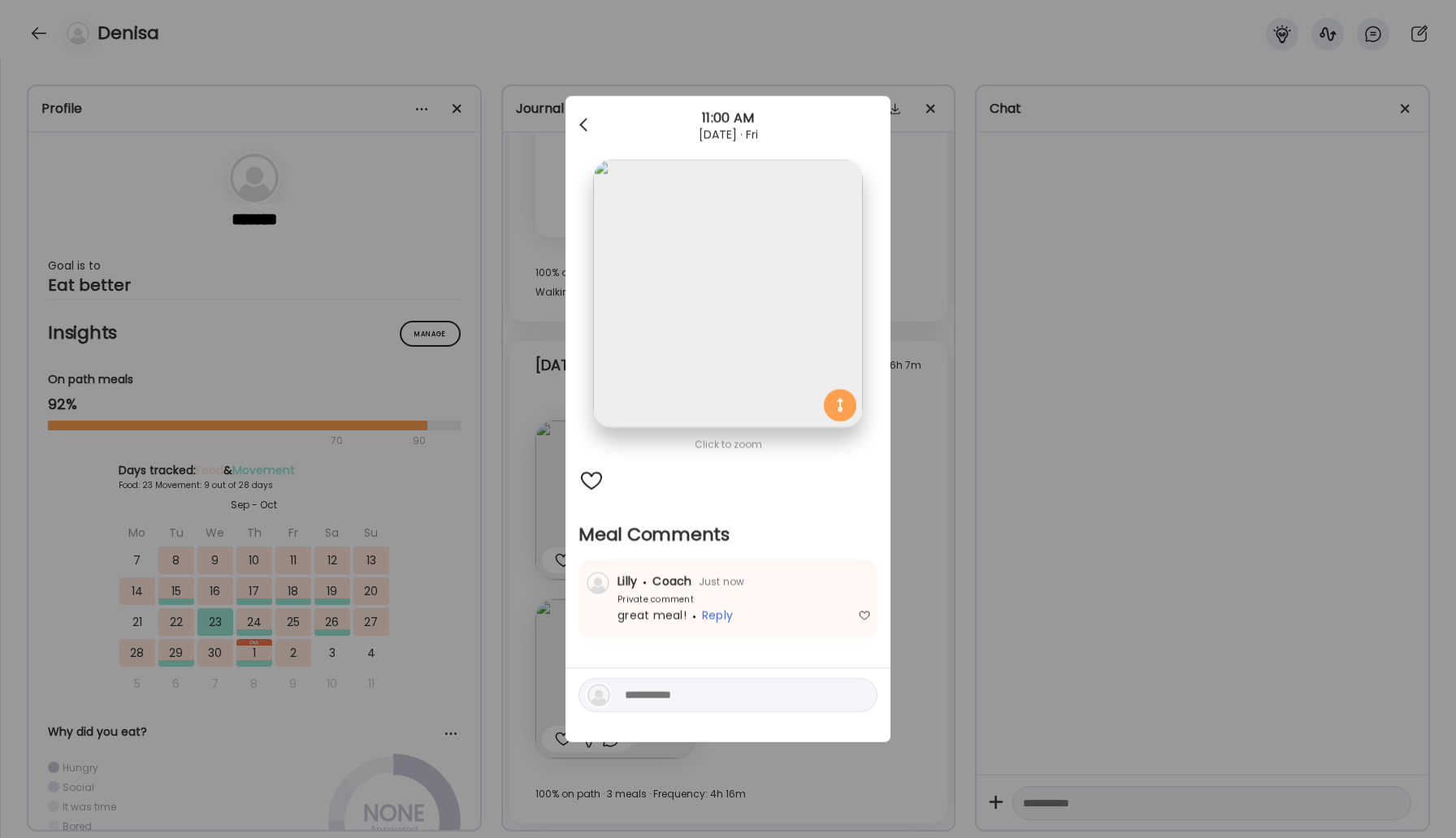
click at [580, 125] on span at bounding box center [582, 121] width 8 height 8
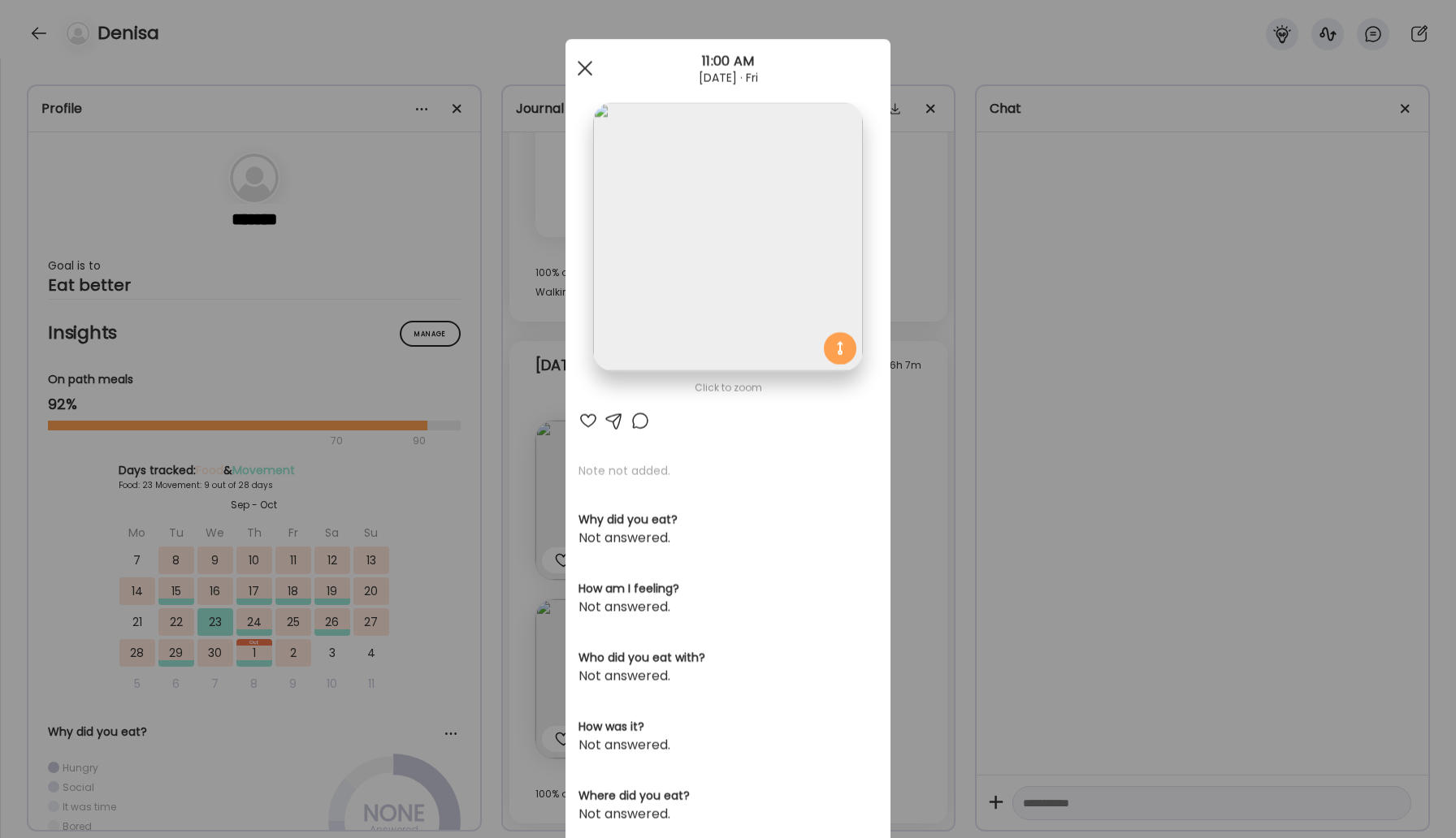
click at [589, 62] on span at bounding box center [585, 68] width 14 height 14
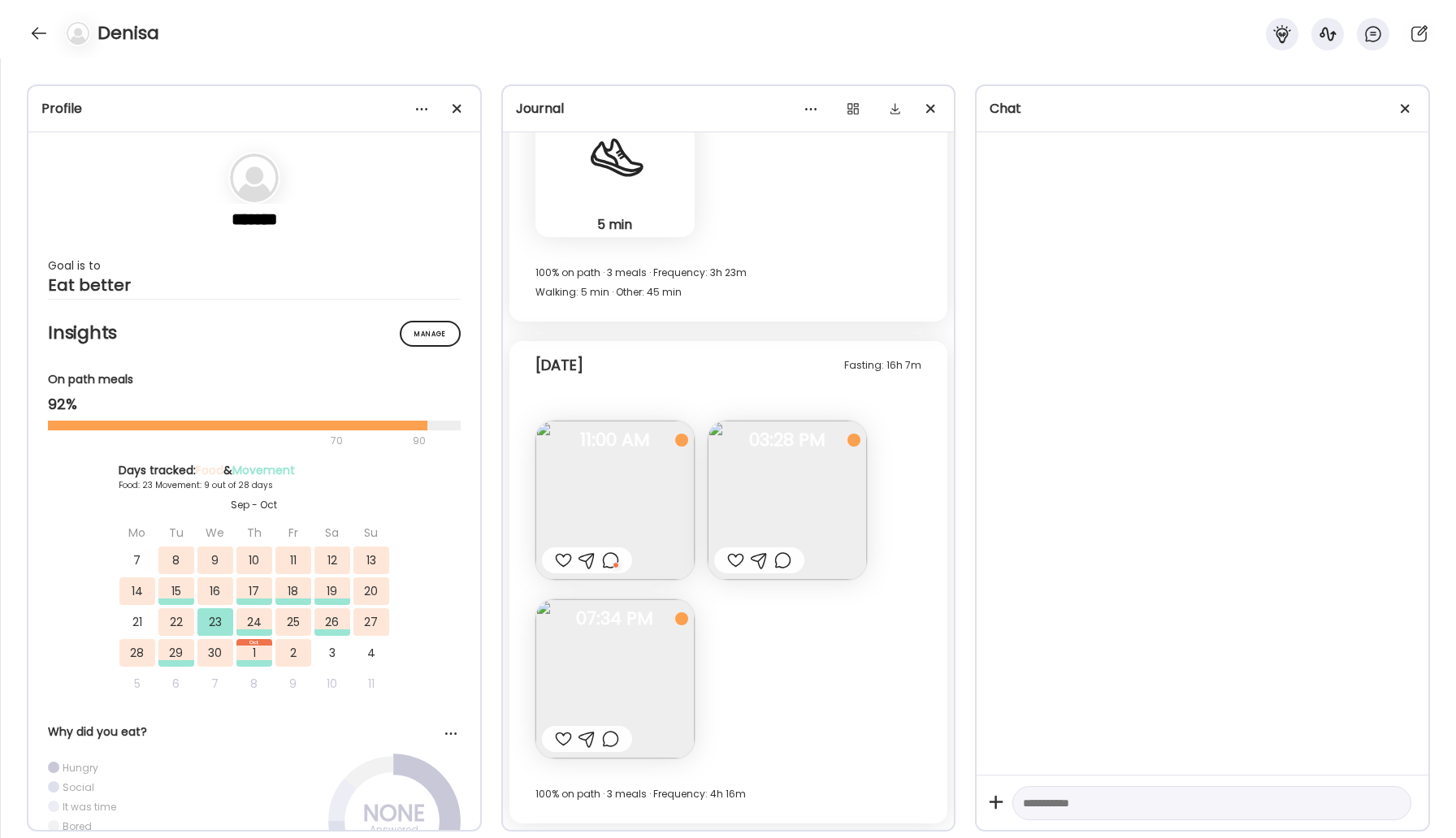
click at [800, 460] on img at bounding box center [787, 500] width 159 height 159
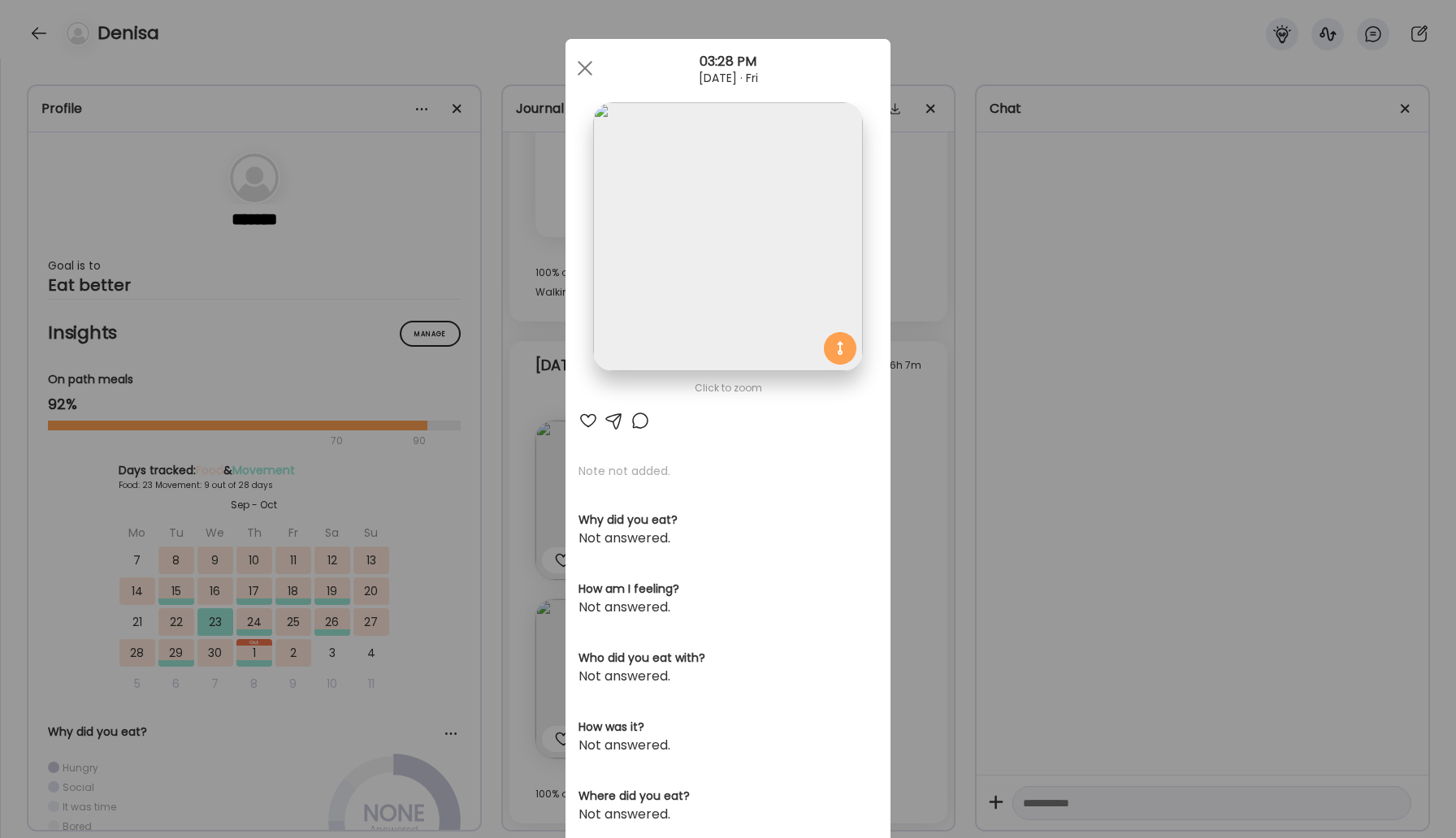
click at [593, 419] on div at bounding box center [588, 421] width 20 height 20
click at [588, 67] on div at bounding box center [585, 68] width 32 height 32
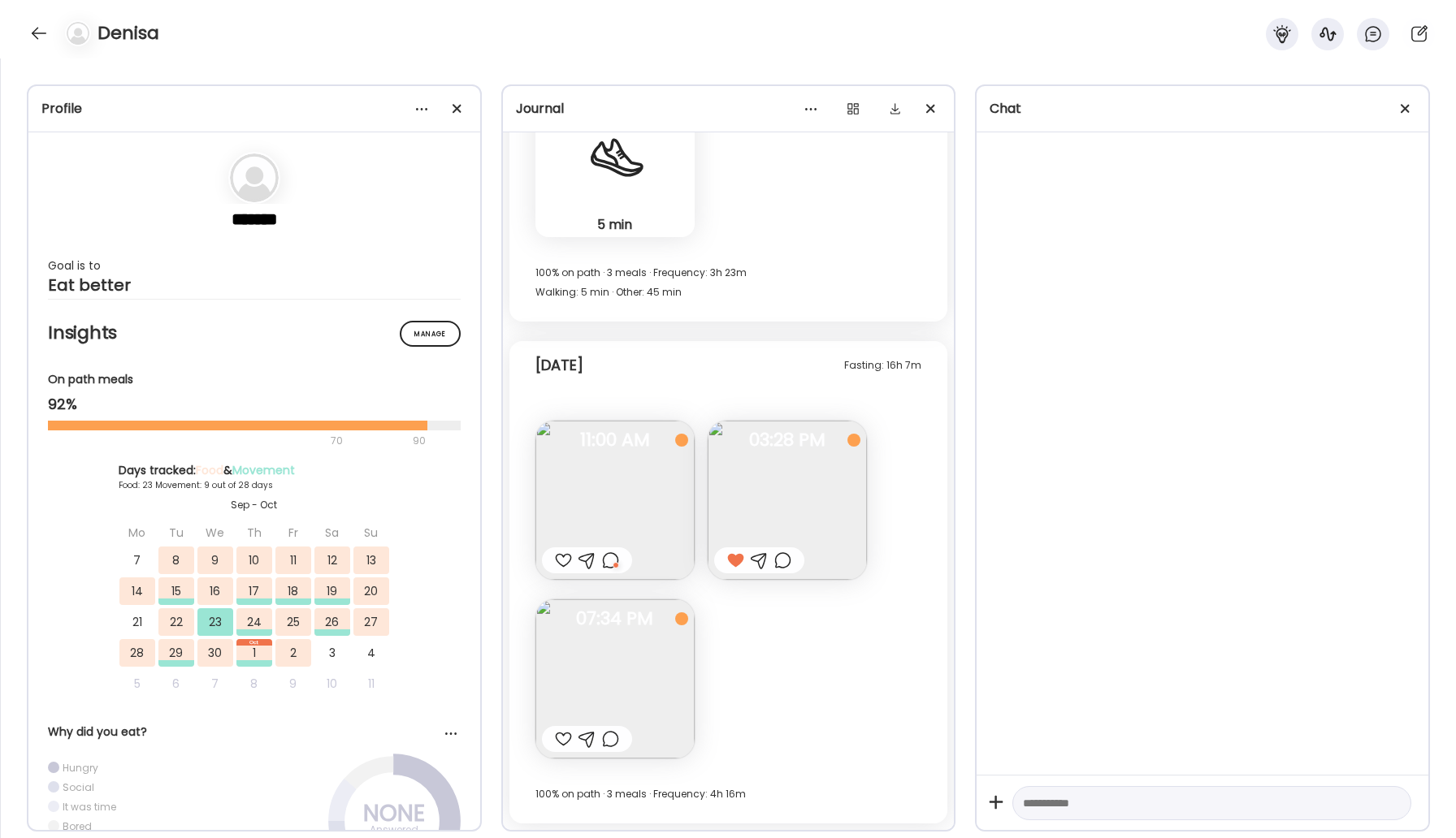
click at [645, 671] on img at bounding box center [614, 679] width 159 height 159
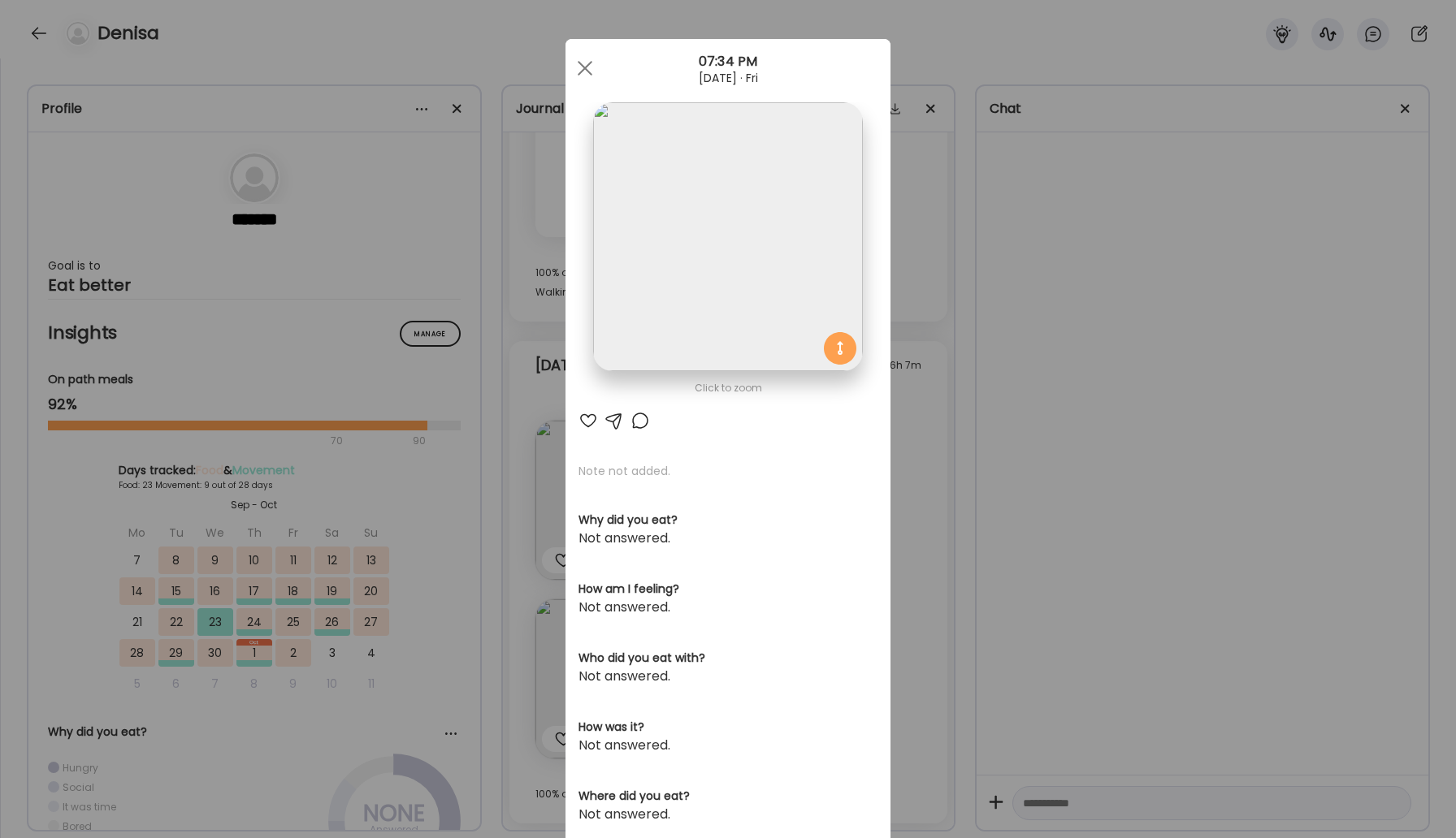
click at [637, 417] on div at bounding box center [640, 421] width 20 height 20
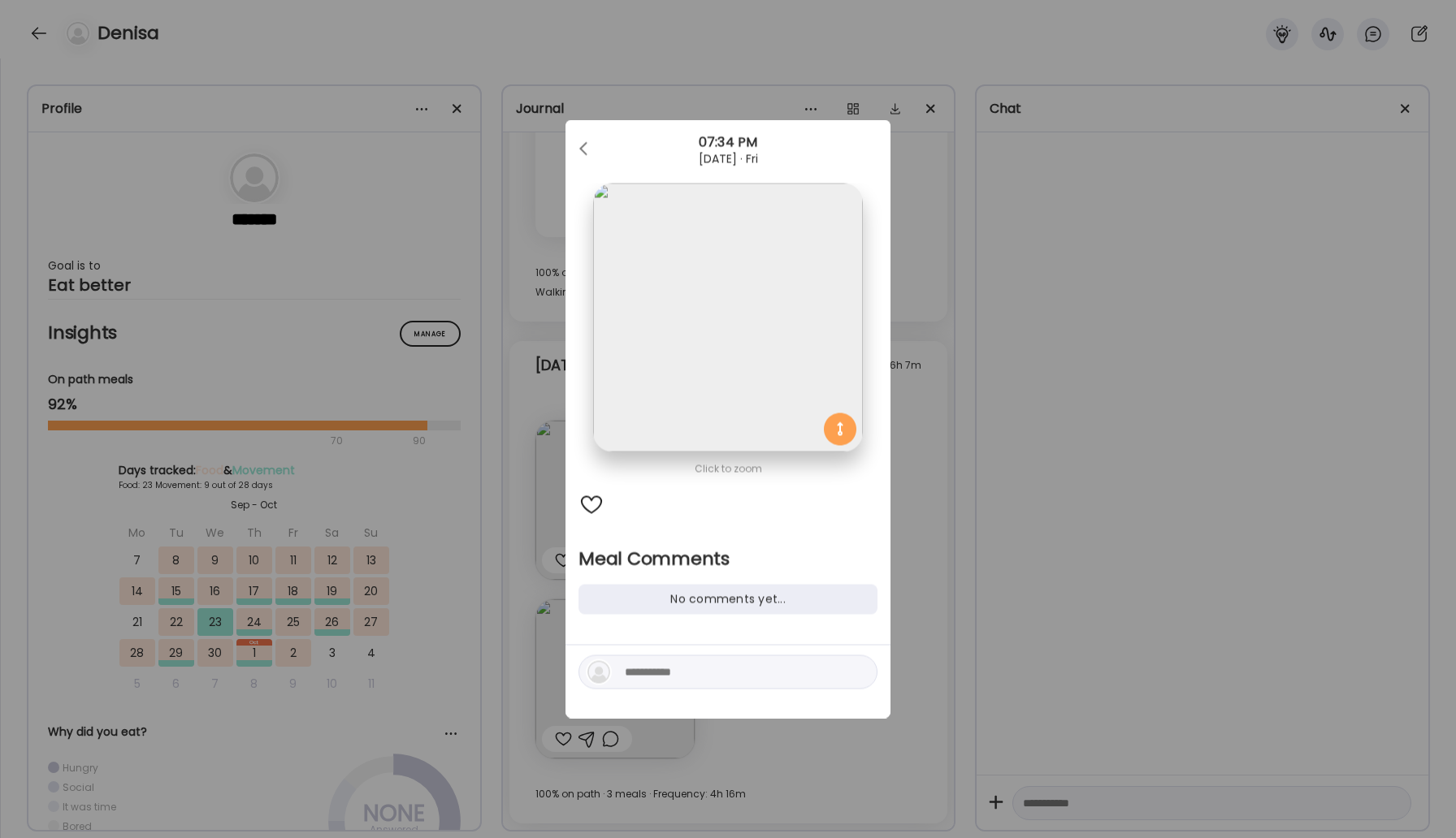
click at [692, 667] on textarea at bounding box center [734, 672] width 219 height 20
type textarea "********"
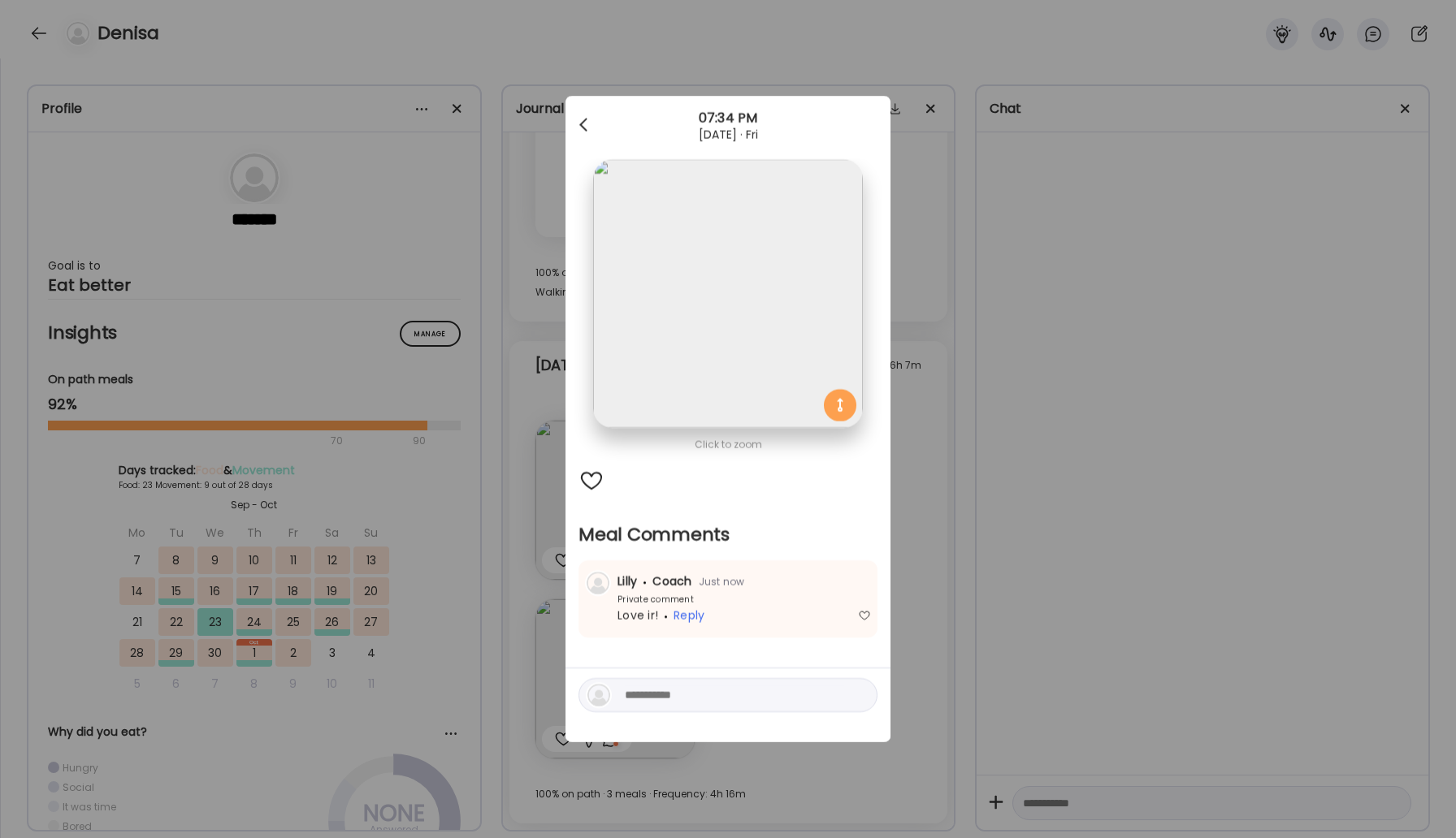
click at [583, 136] on div at bounding box center [585, 125] width 32 height 32
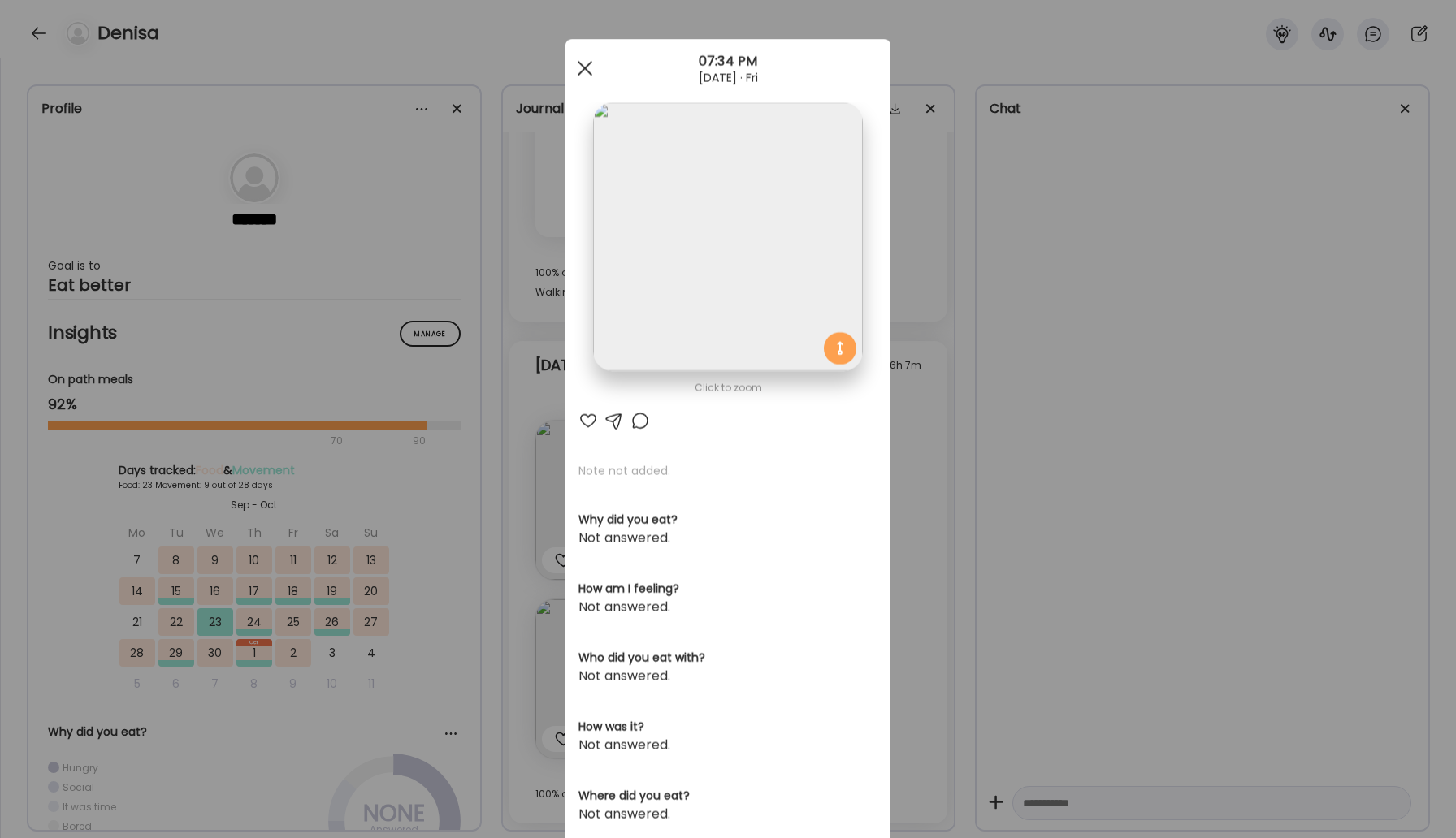
click at [583, 73] on div at bounding box center [585, 68] width 32 height 32
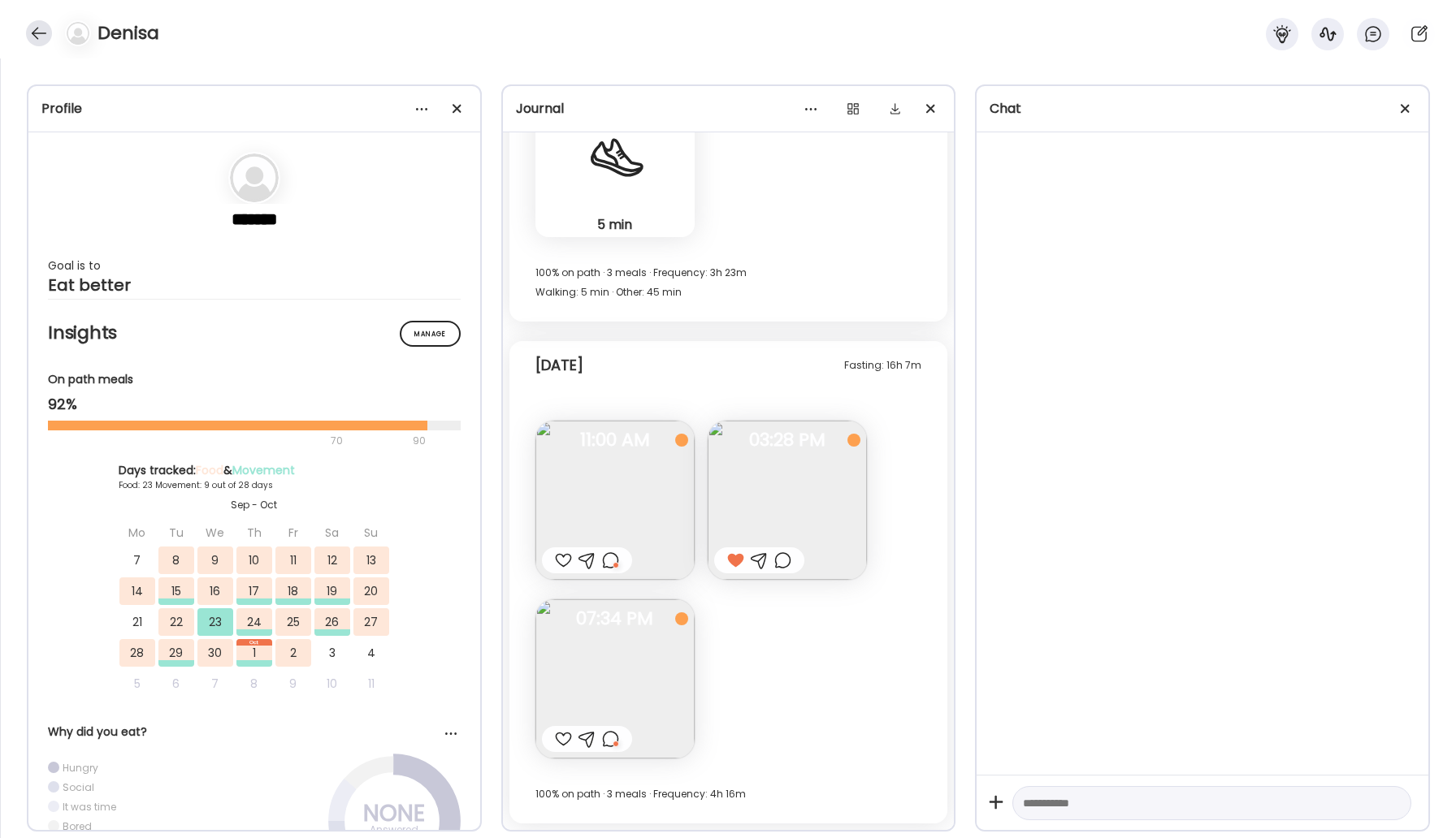
click at [42, 36] on div at bounding box center [38, 33] width 26 height 26
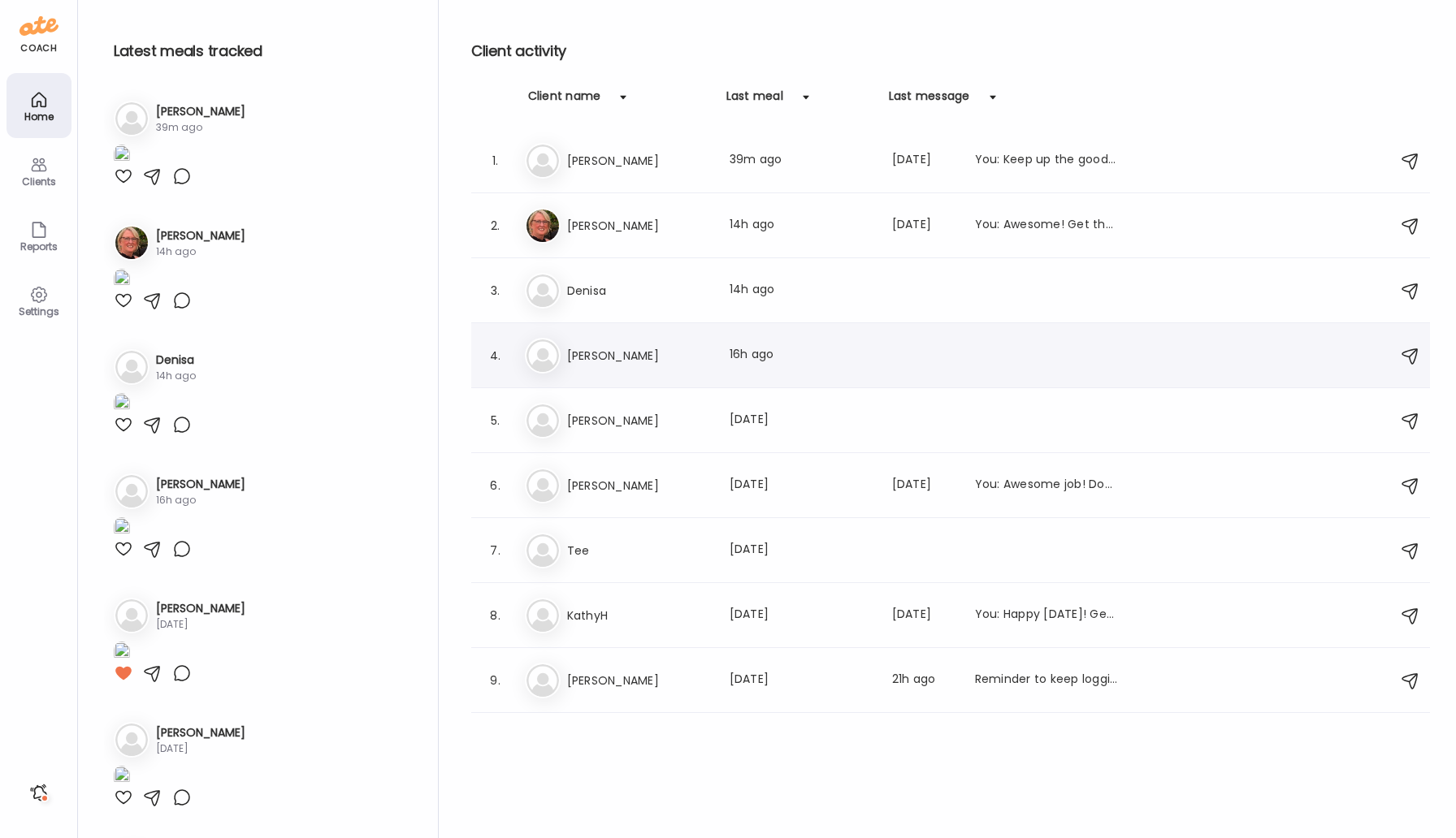
click at [604, 323] on div "4. Ti Tim Last meal: 16h ago" at bounding box center [950, 355] width 958 height 65
click at [602, 318] on div "3. De Denisa Last meal: 14h ago" at bounding box center [950, 290] width 958 height 65
click at [591, 293] on h3 "Denisa" at bounding box center [639, 291] width 143 height 20
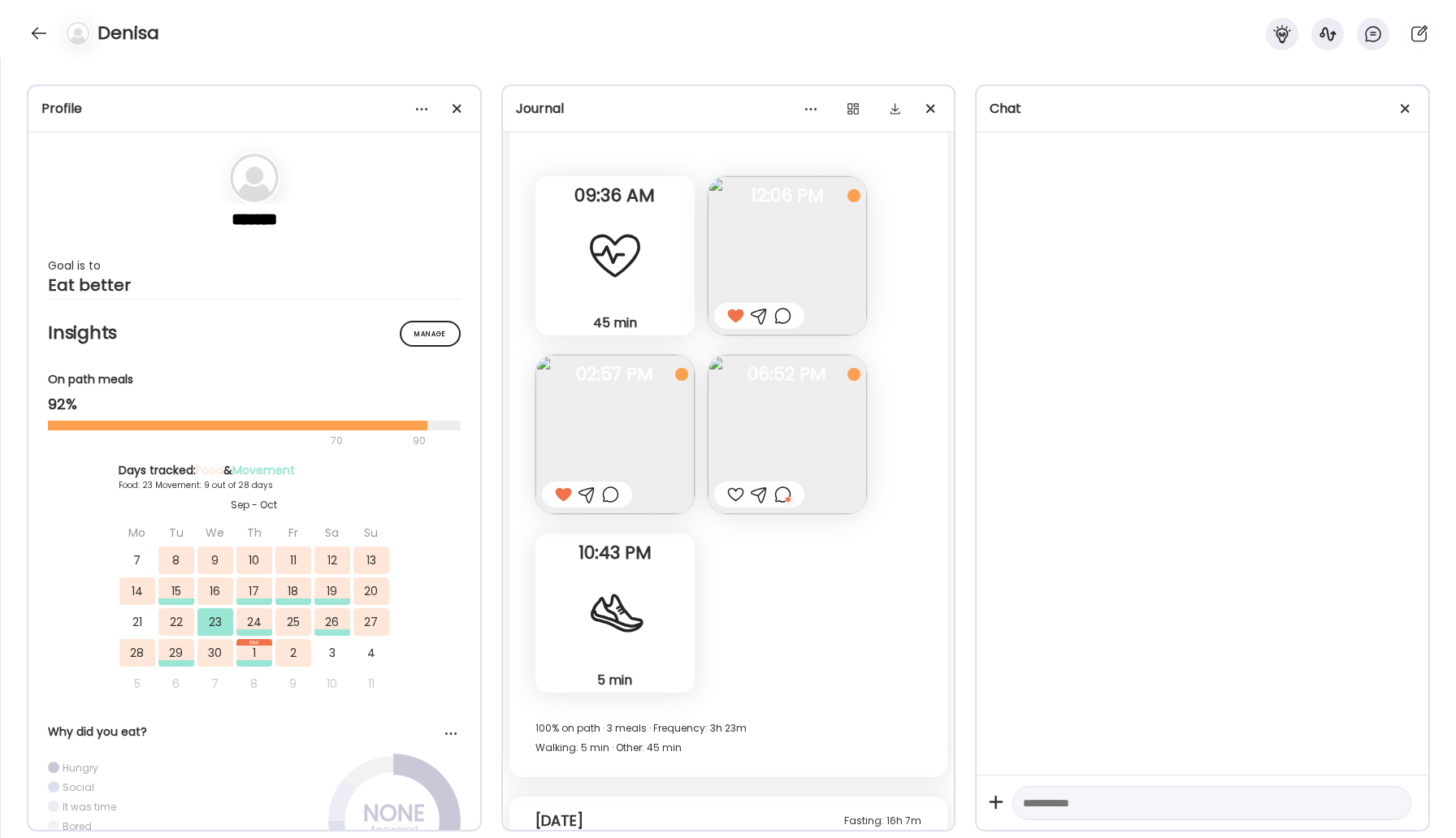
scroll to position [11196, 0]
click at [28, 28] on div at bounding box center [38, 33] width 26 height 26
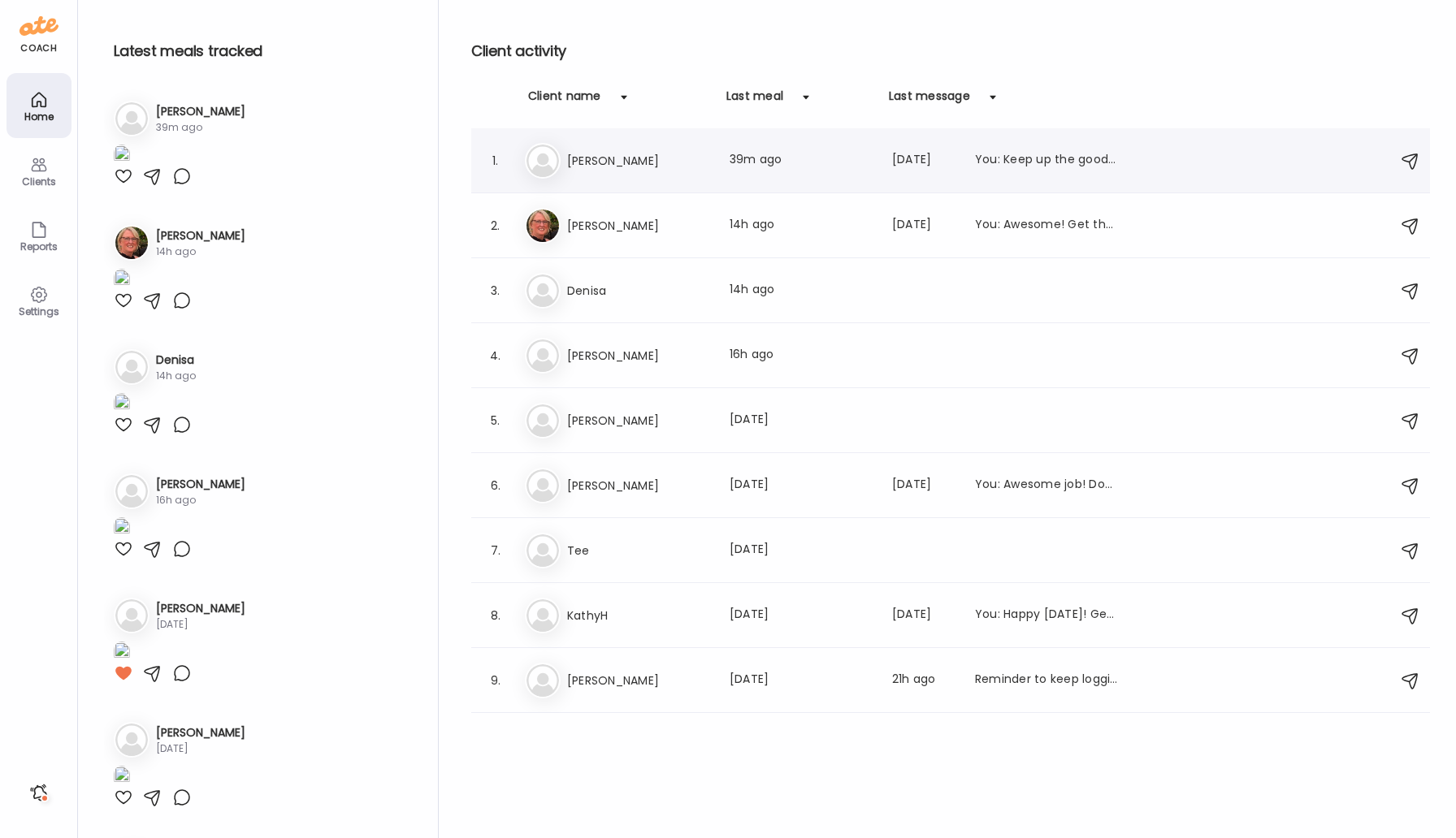
click at [622, 152] on h3 "[PERSON_NAME]" at bounding box center [639, 161] width 143 height 20
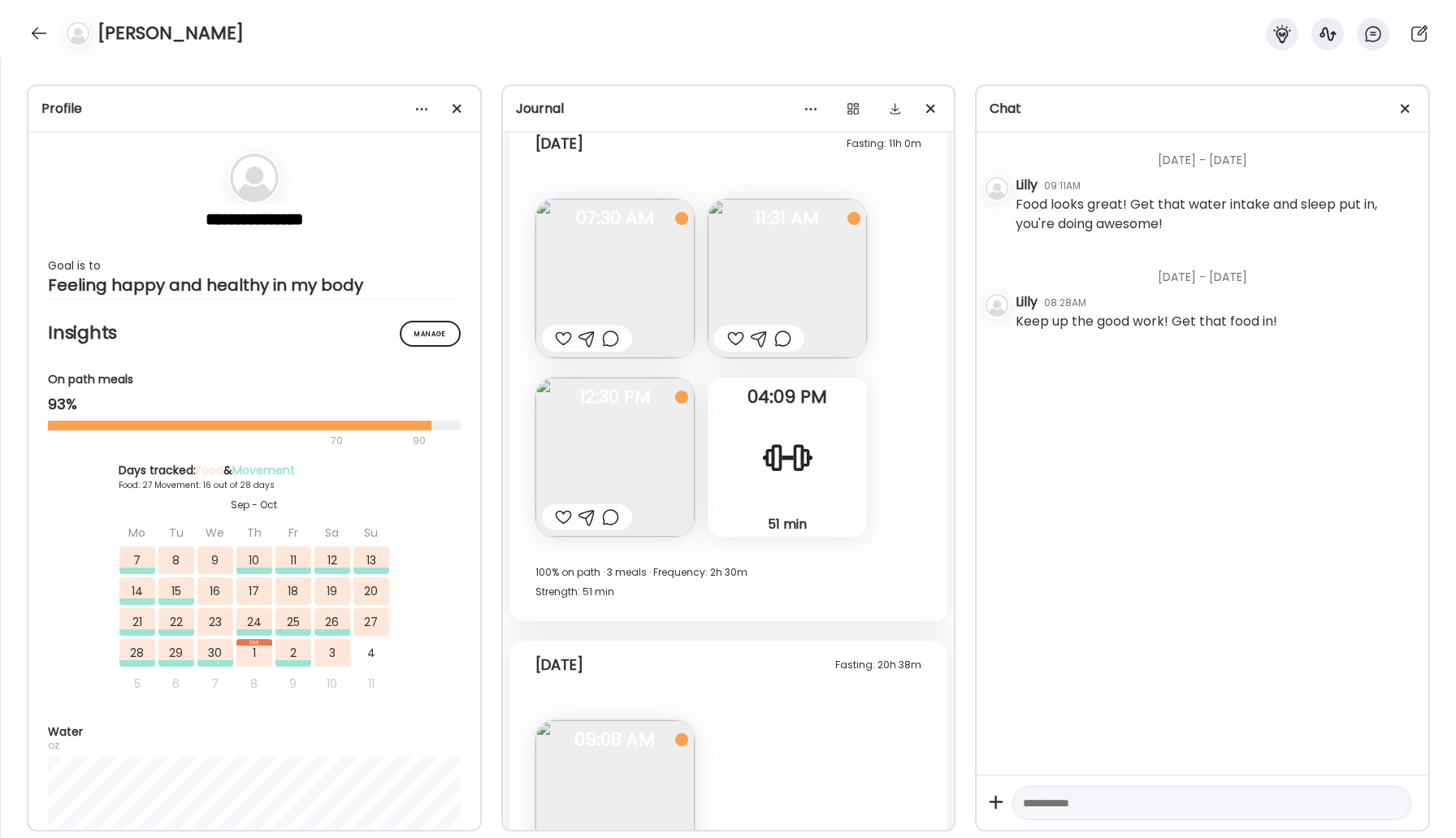
scroll to position [24024, 0]
click at [32, 24] on div at bounding box center [38, 33] width 26 height 26
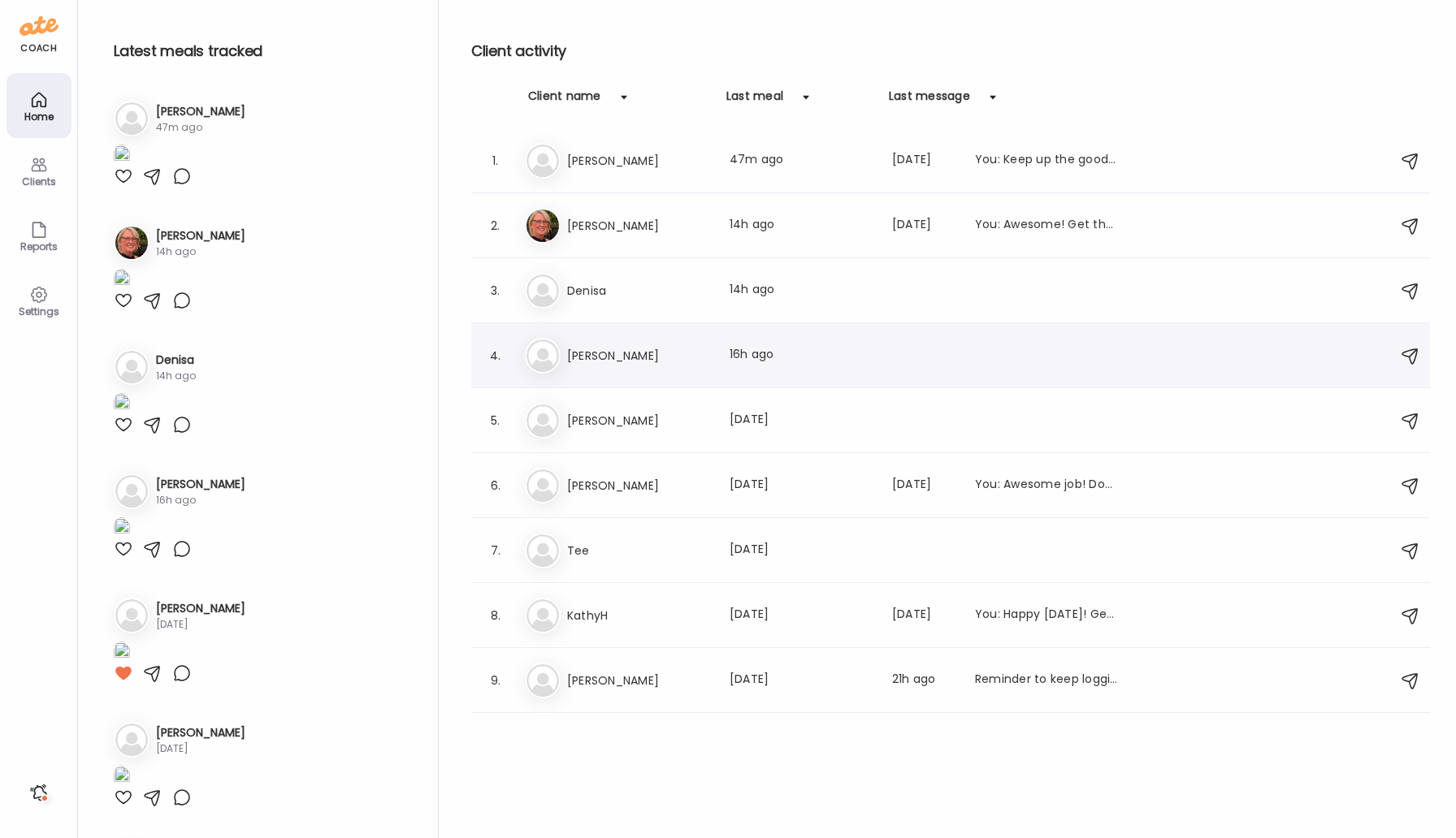
click at [579, 342] on div "Ti Tim Last meal: 16h ago" at bounding box center [952, 355] width 856 height 36
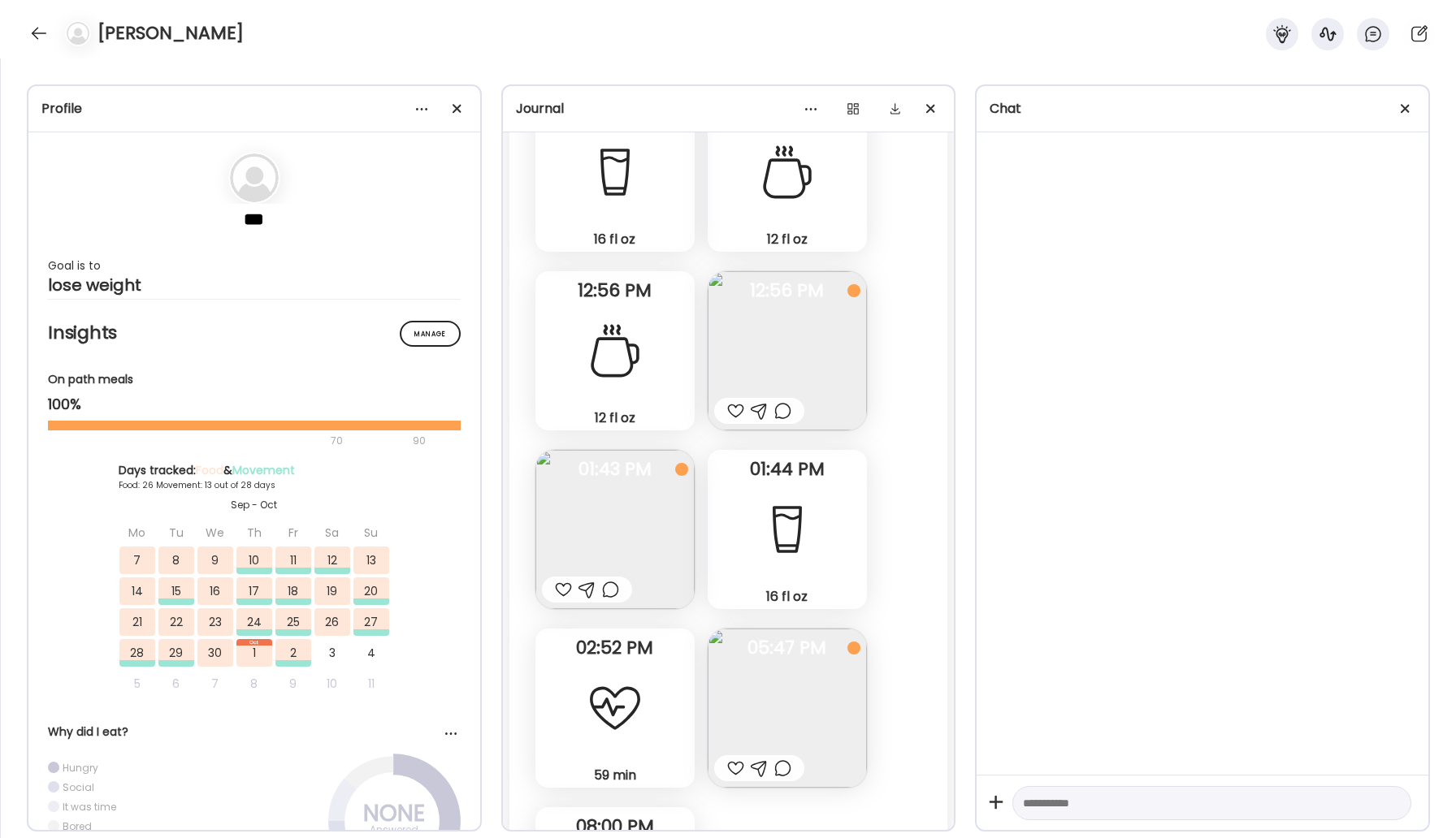
scroll to position [29682, 0]
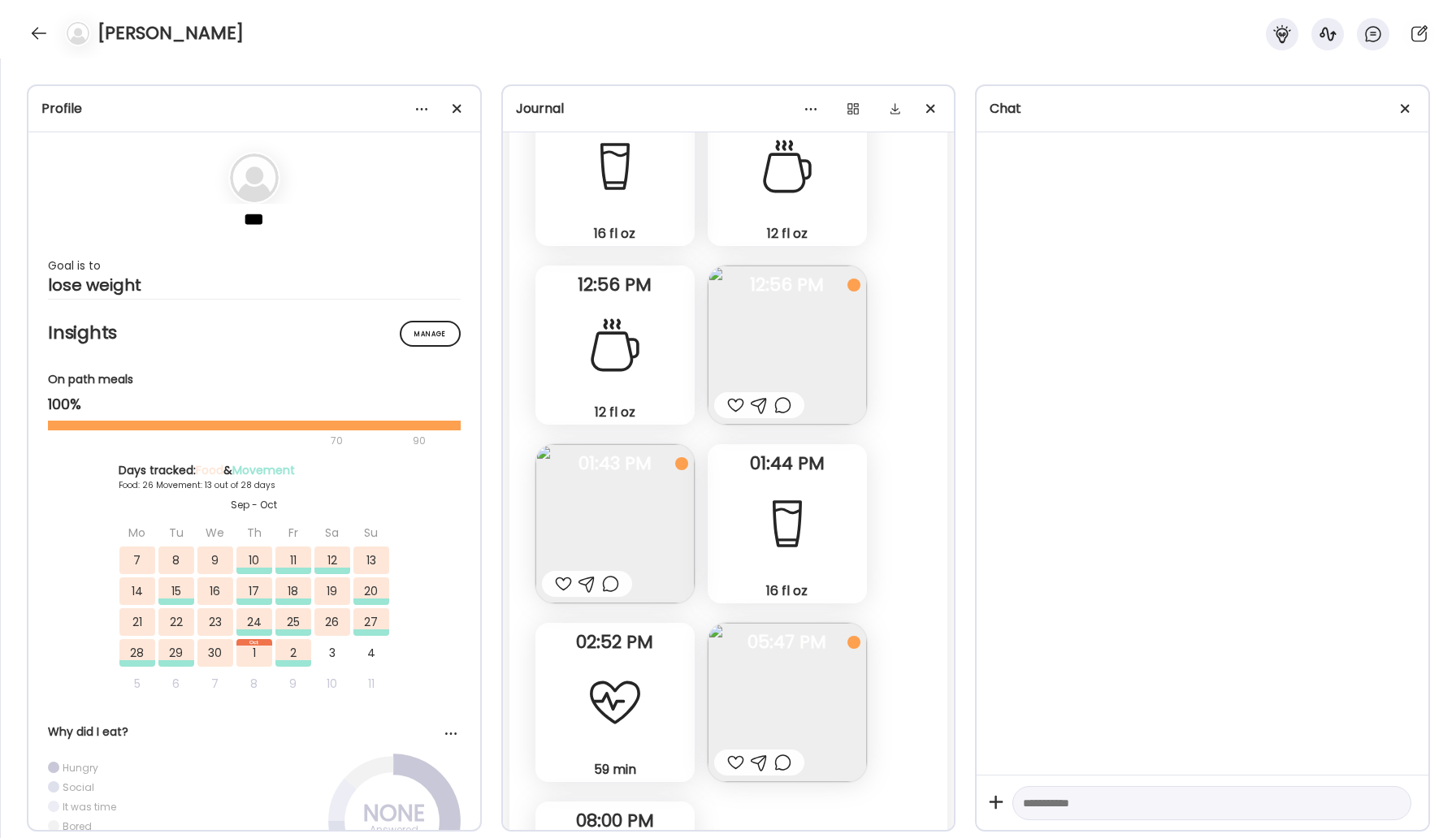
click at [590, 511] on img at bounding box center [614, 524] width 159 height 159
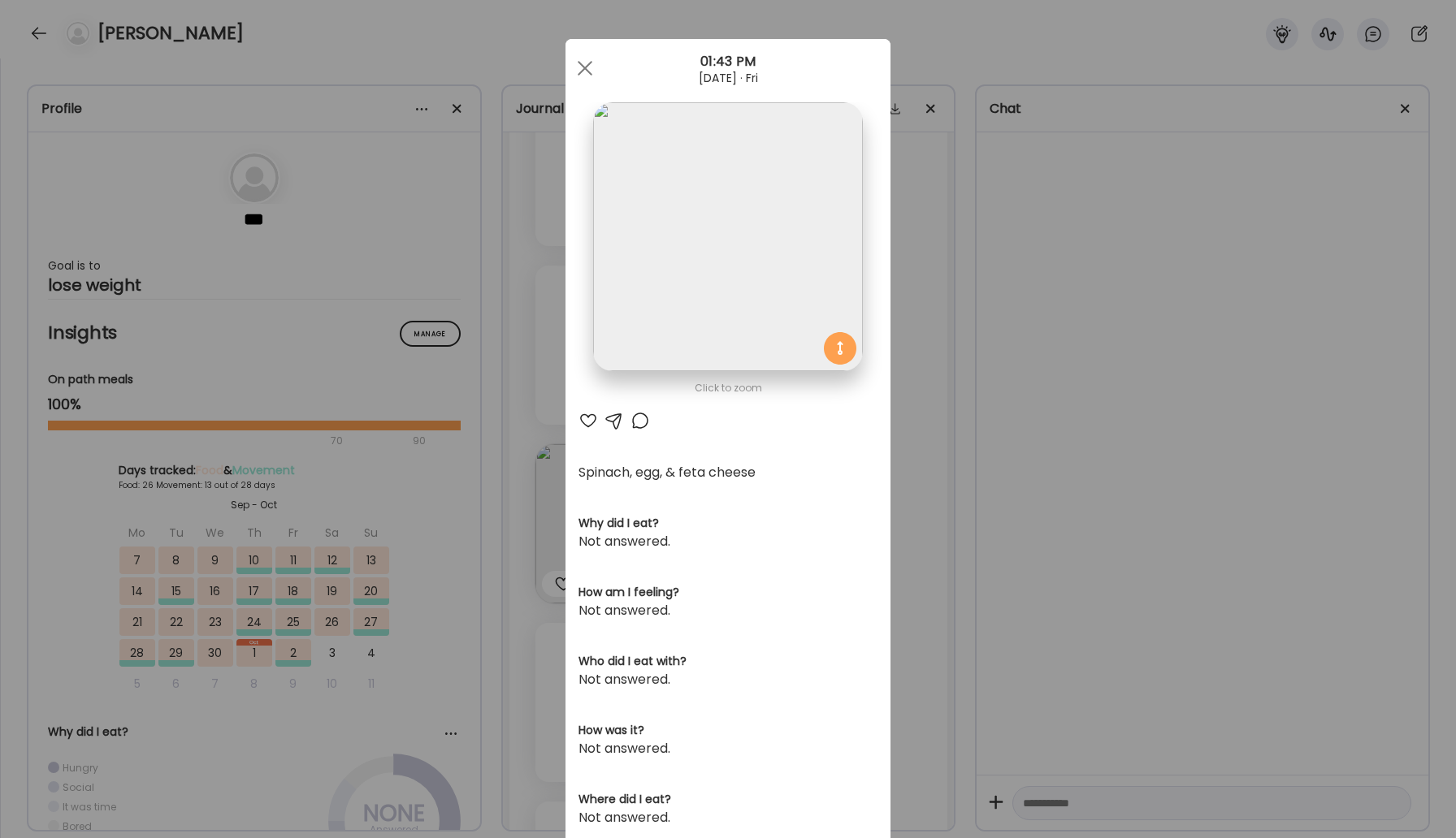
click at [638, 417] on div at bounding box center [640, 421] width 20 height 20
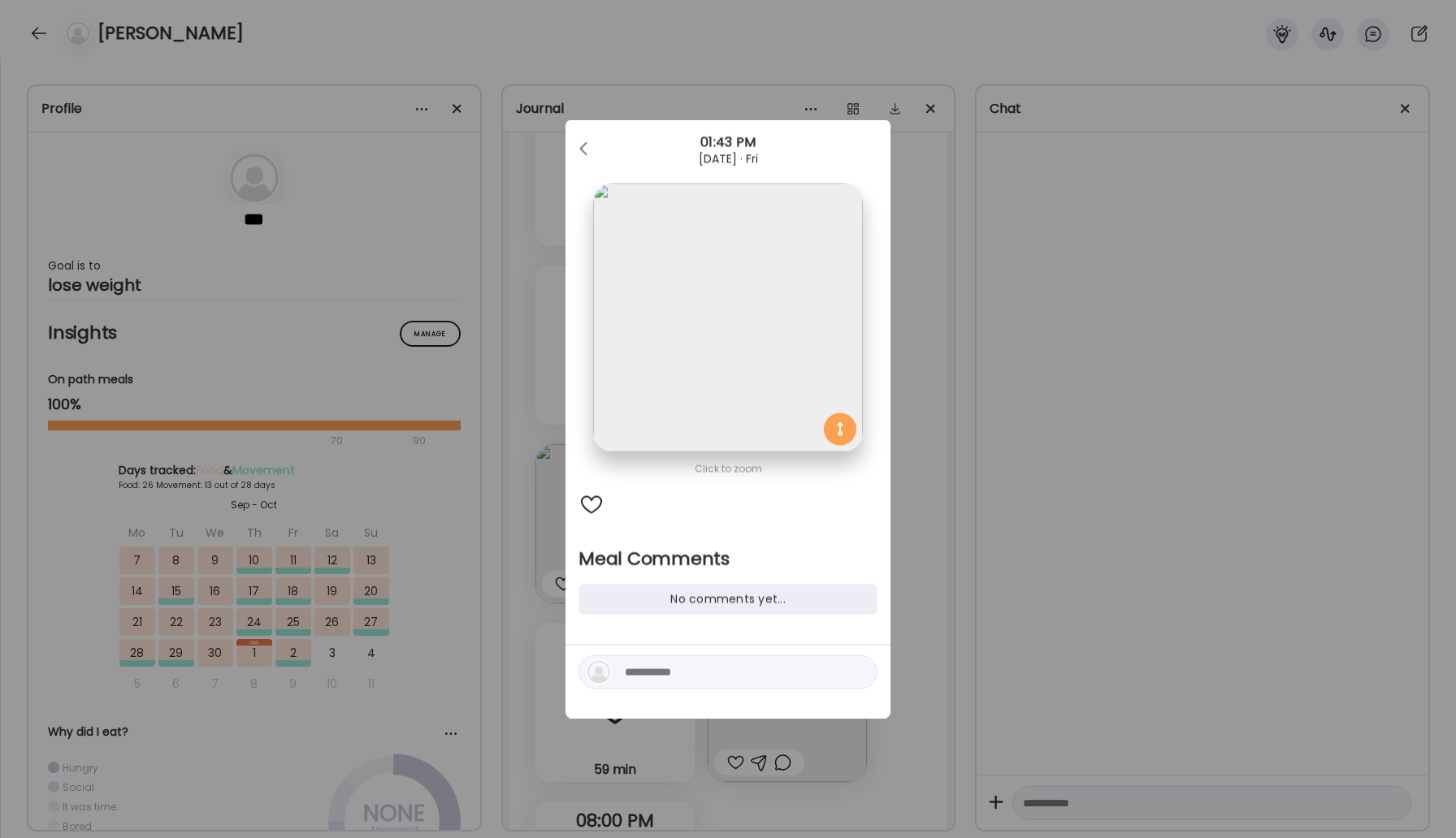
click at [682, 679] on textarea at bounding box center [734, 672] width 219 height 20
type textarea "*****"
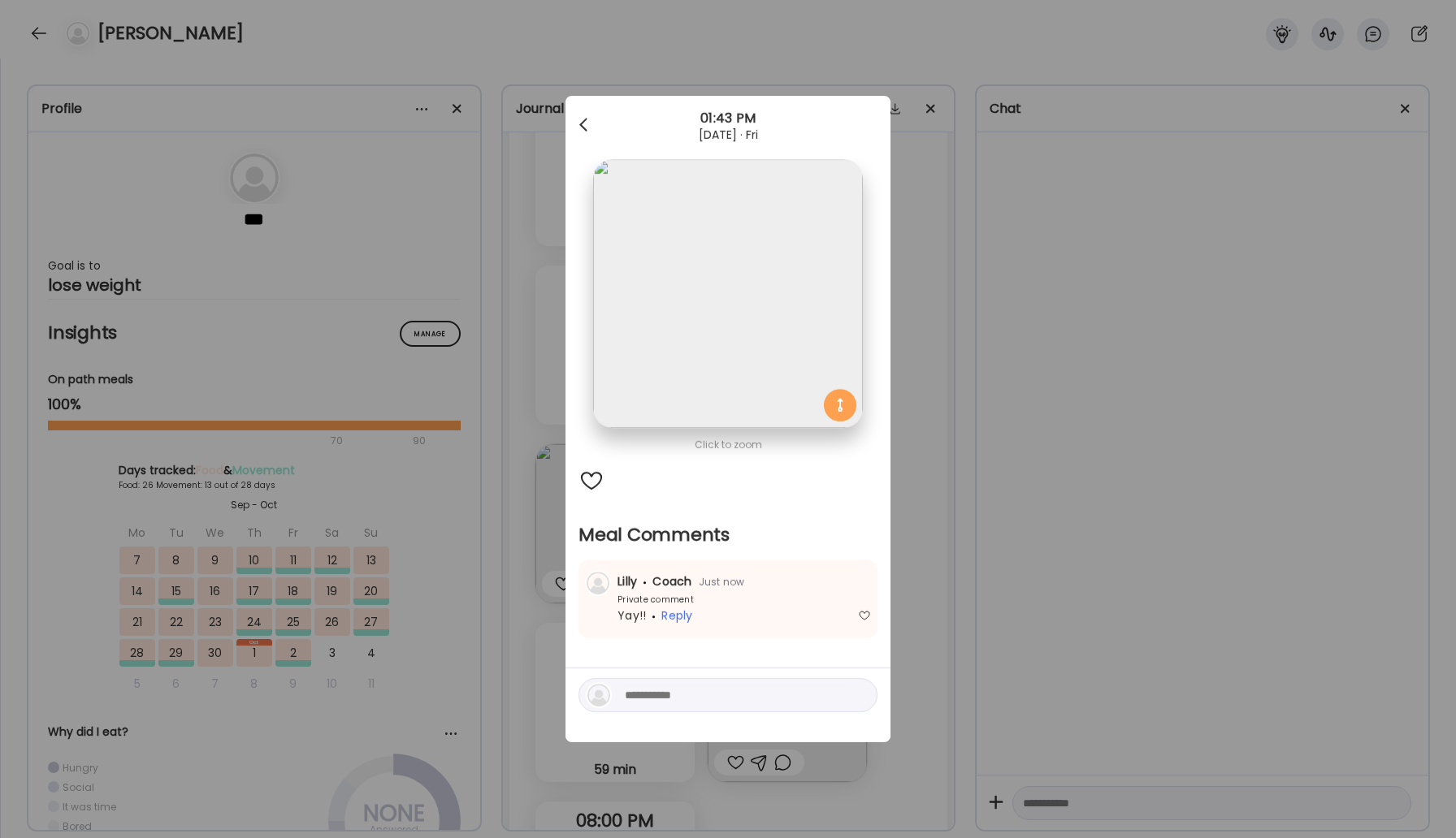
click at [586, 118] on span at bounding box center [582, 121] width 8 height 8
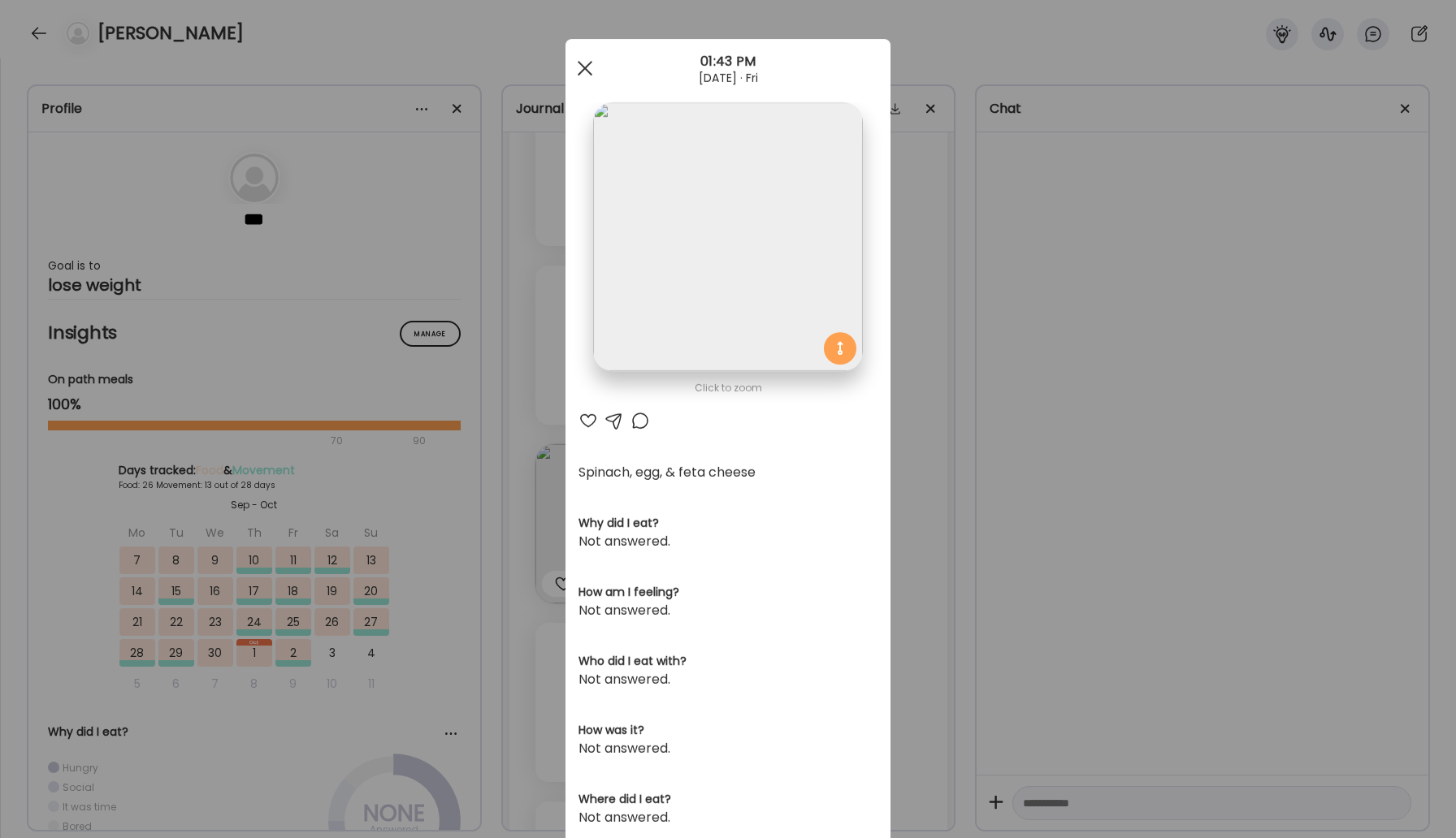
click at [593, 79] on div at bounding box center [585, 68] width 32 height 32
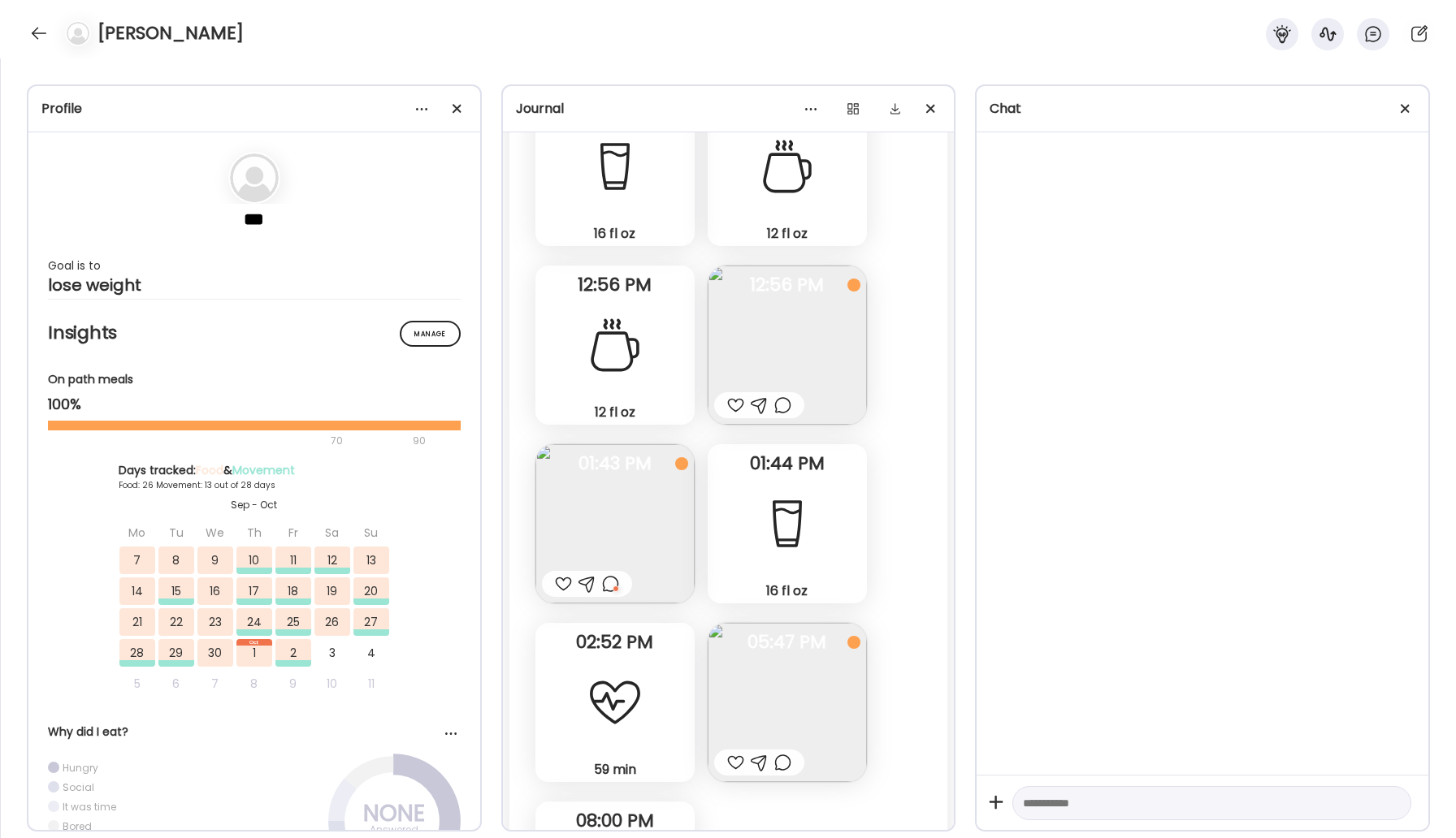
click at [791, 330] on img at bounding box center [787, 345] width 159 height 159
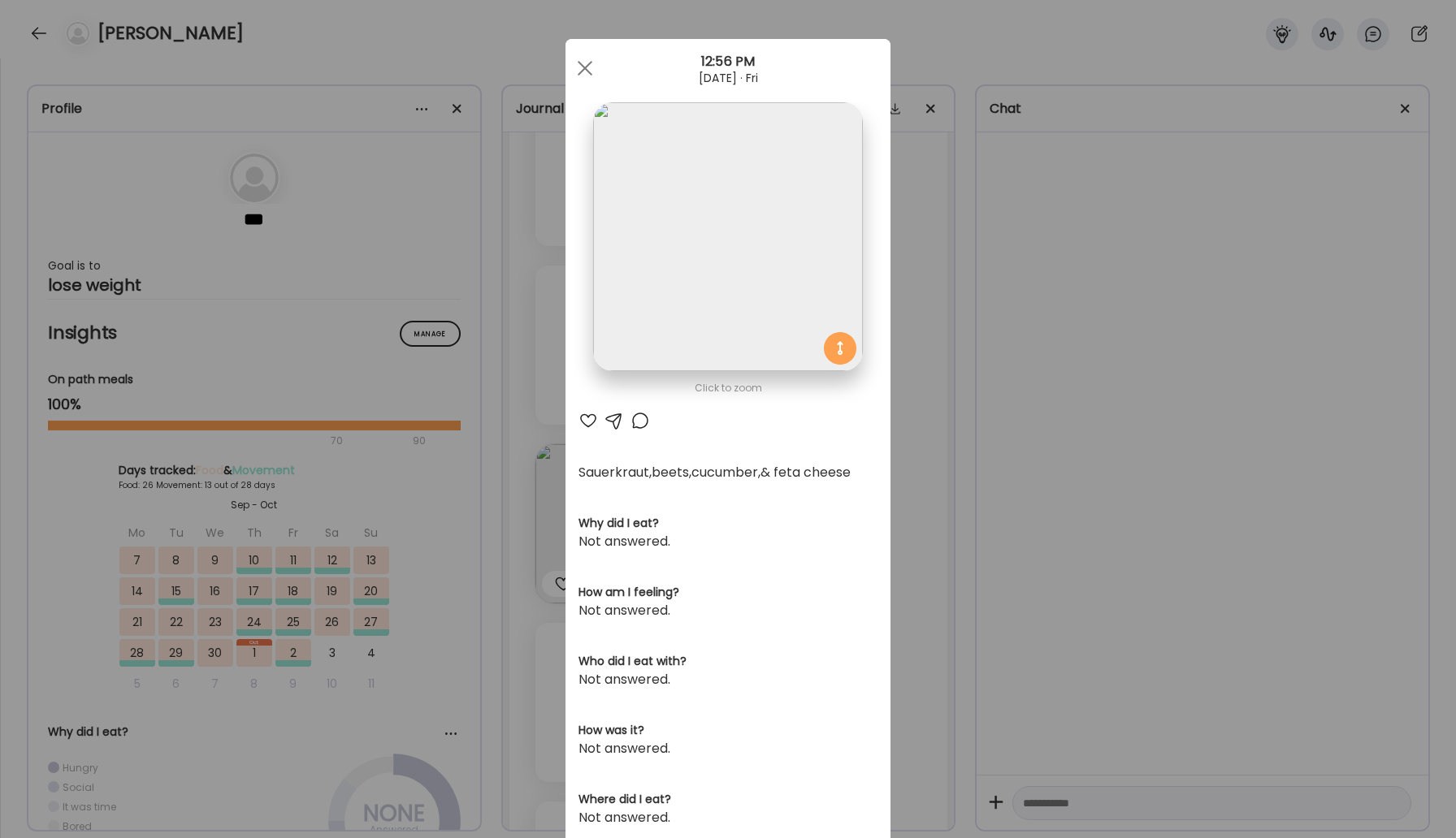
click at [641, 421] on div at bounding box center [640, 421] width 20 height 20
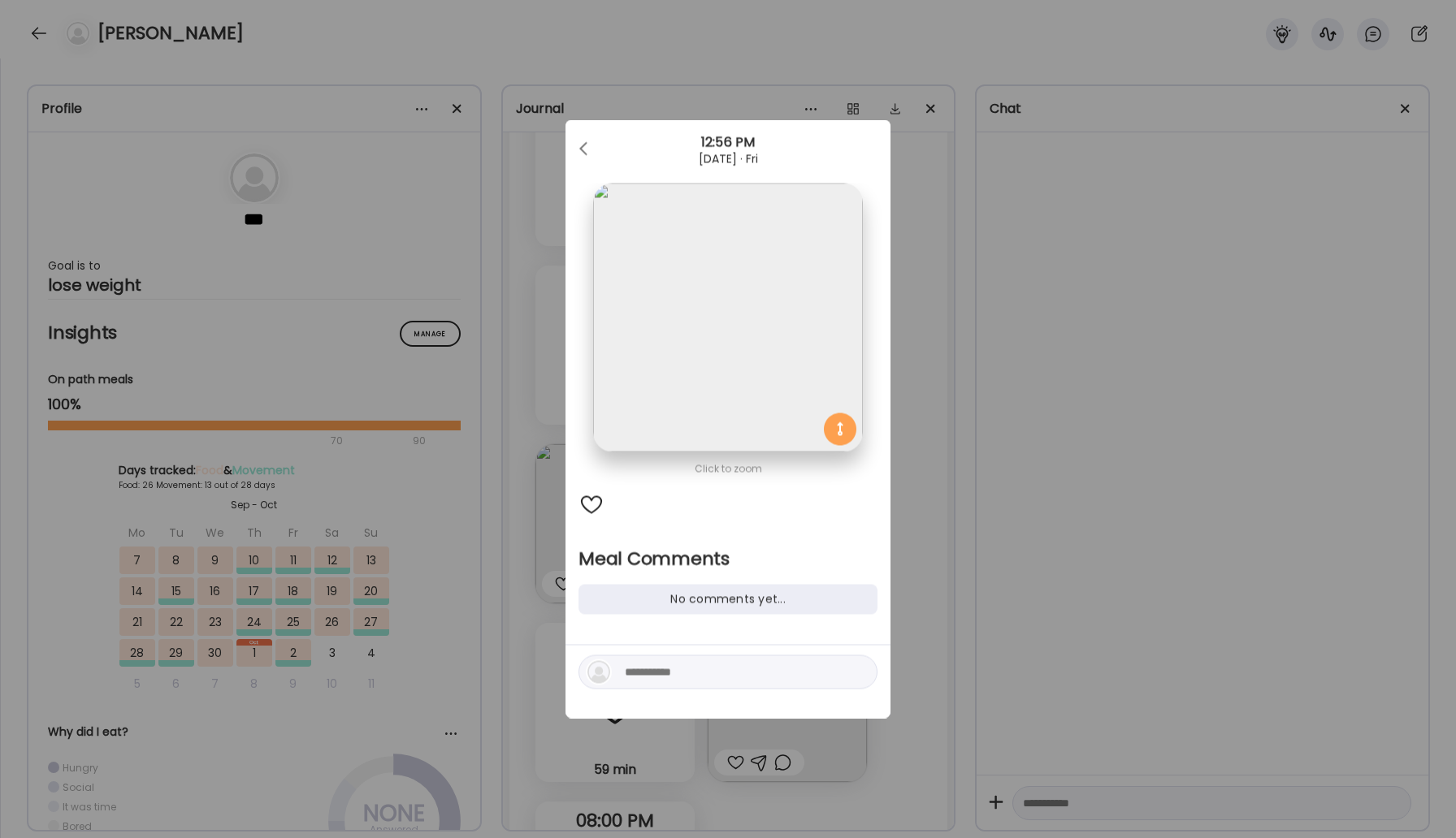
click at [661, 689] on div at bounding box center [728, 682] width 325 height 73
click at [653, 673] on textarea at bounding box center [734, 672] width 219 height 20
type textarea "**********"
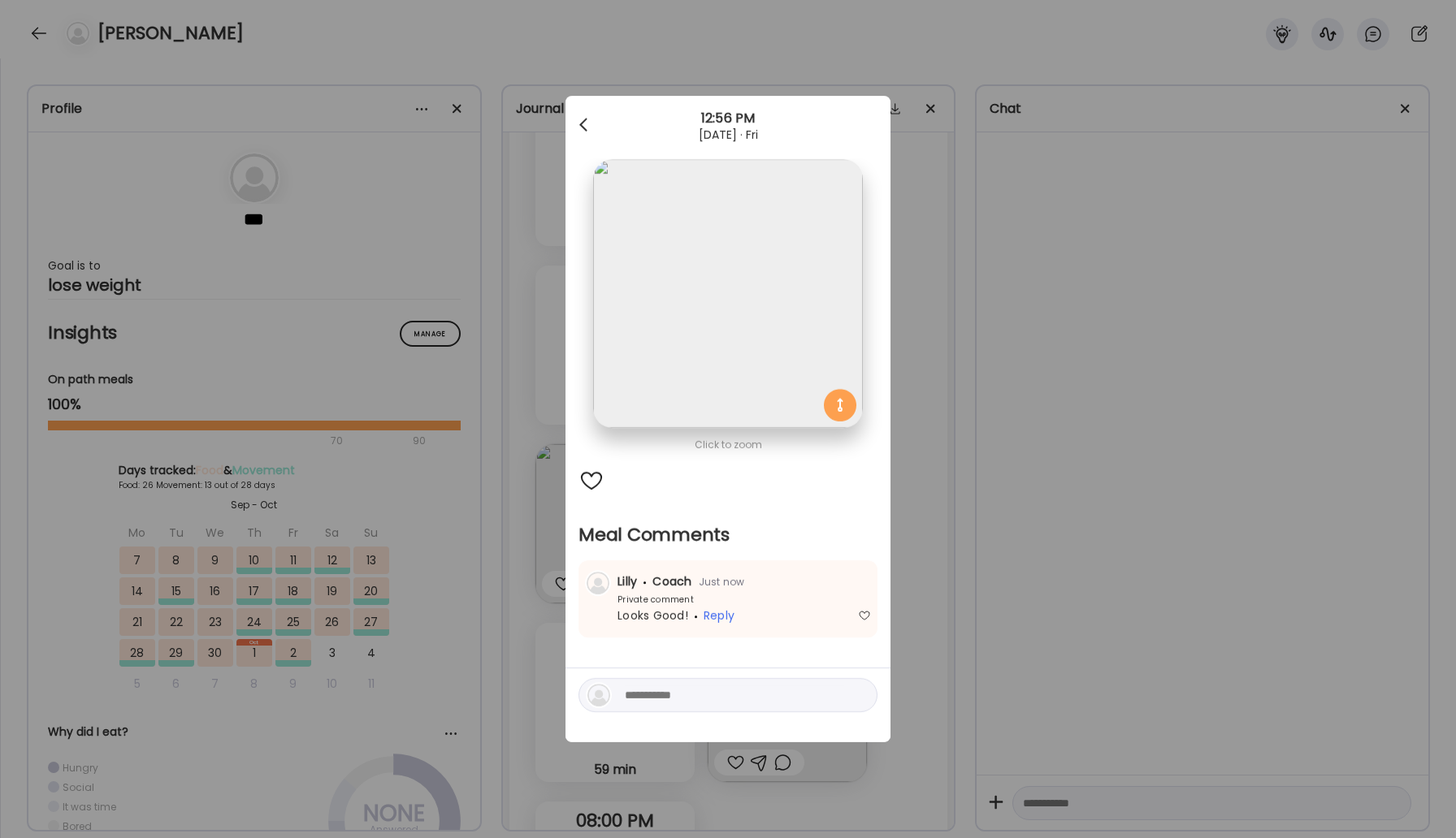
click at [581, 118] on div at bounding box center [585, 125] width 32 height 32
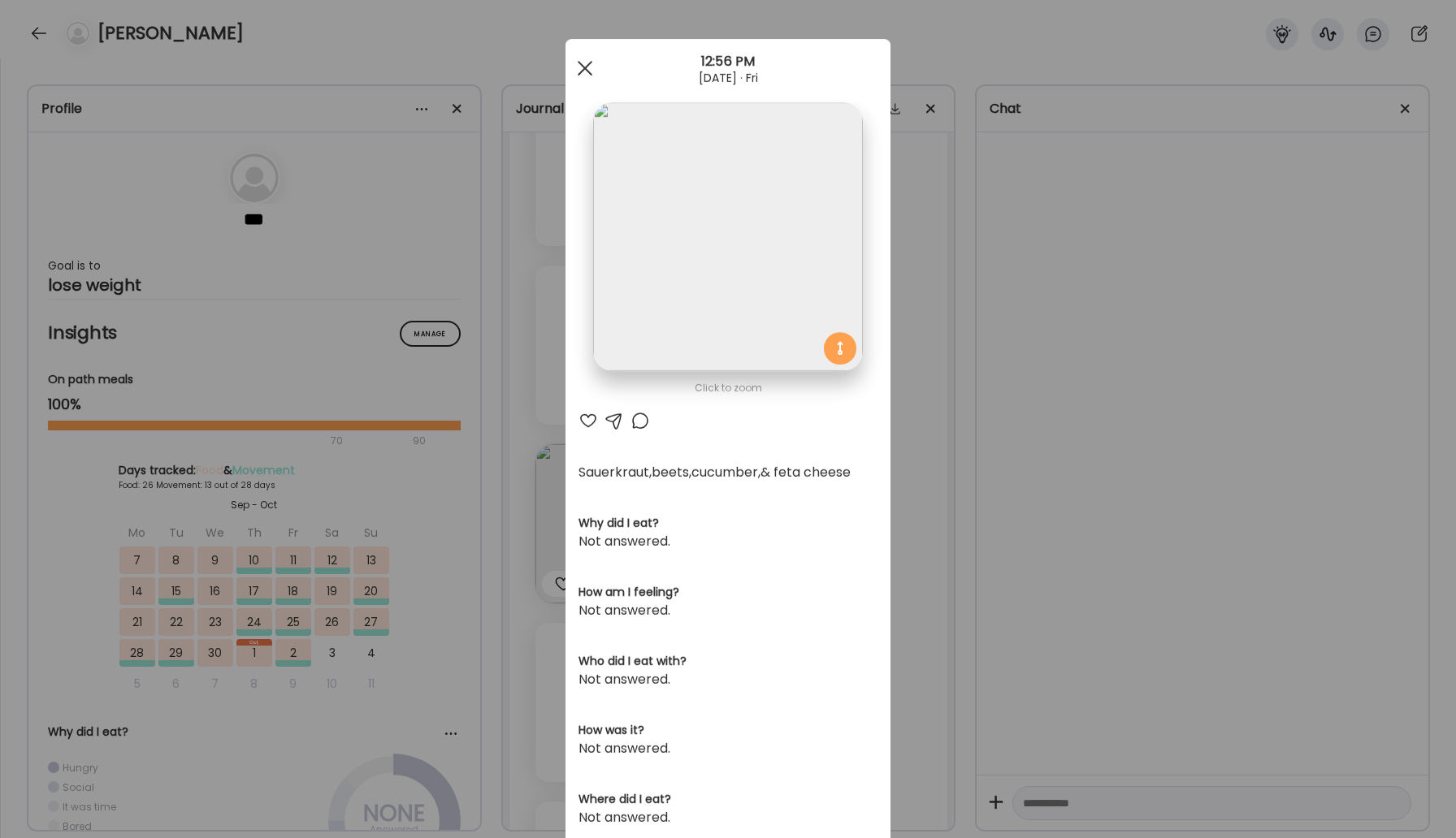
click at [588, 59] on div at bounding box center [585, 68] width 32 height 32
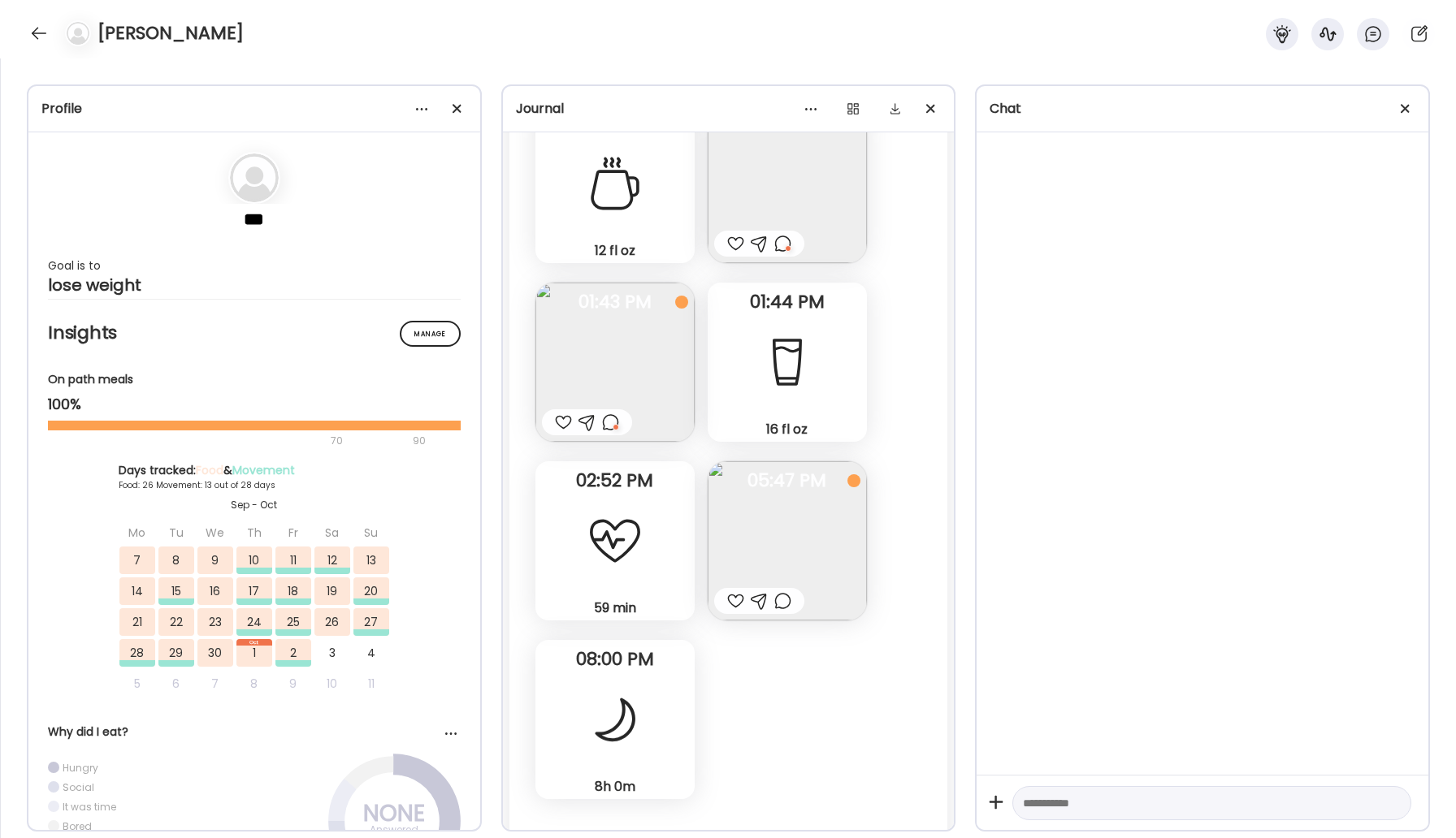
scroll to position [29892, 0]
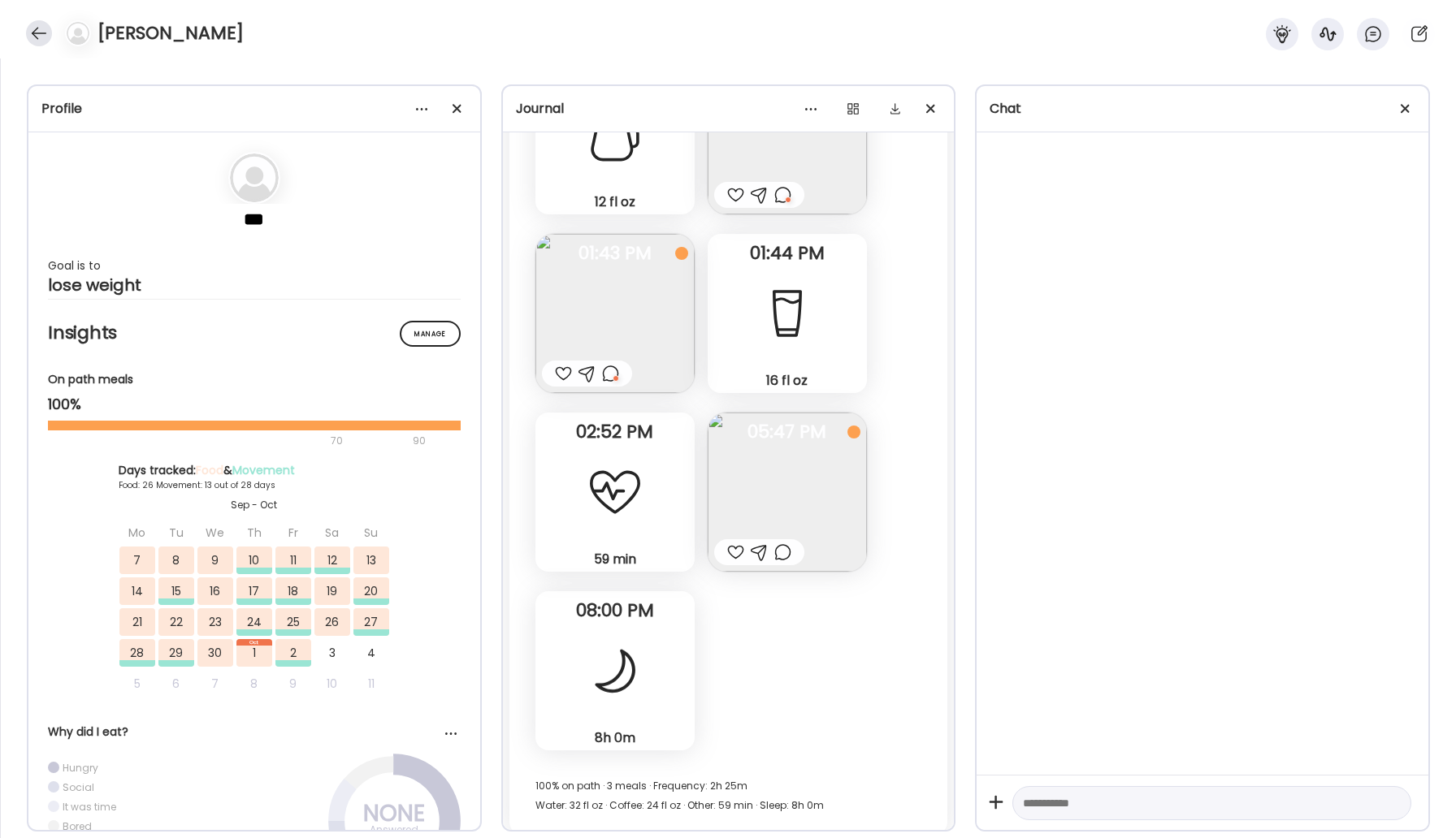
click at [38, 32] on div at bounding box center [38, 33] width 26 height 26
